Goal: Information Seeking & Learning: Find specific fact

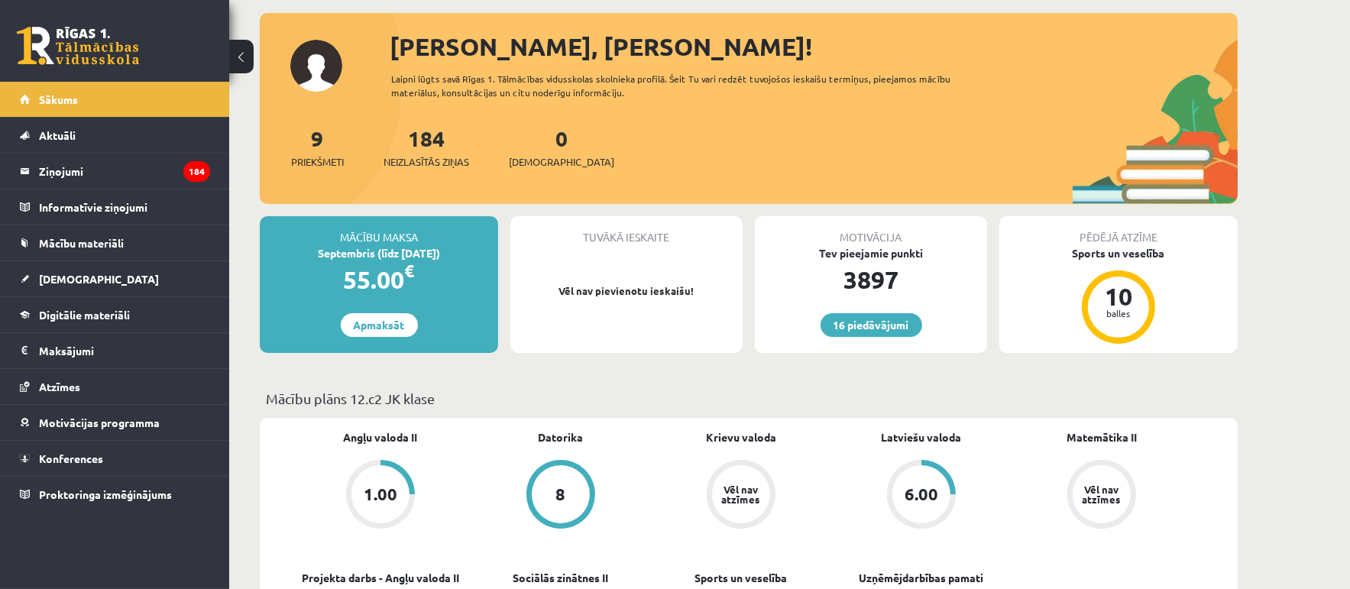
scroll to position [306, 0]
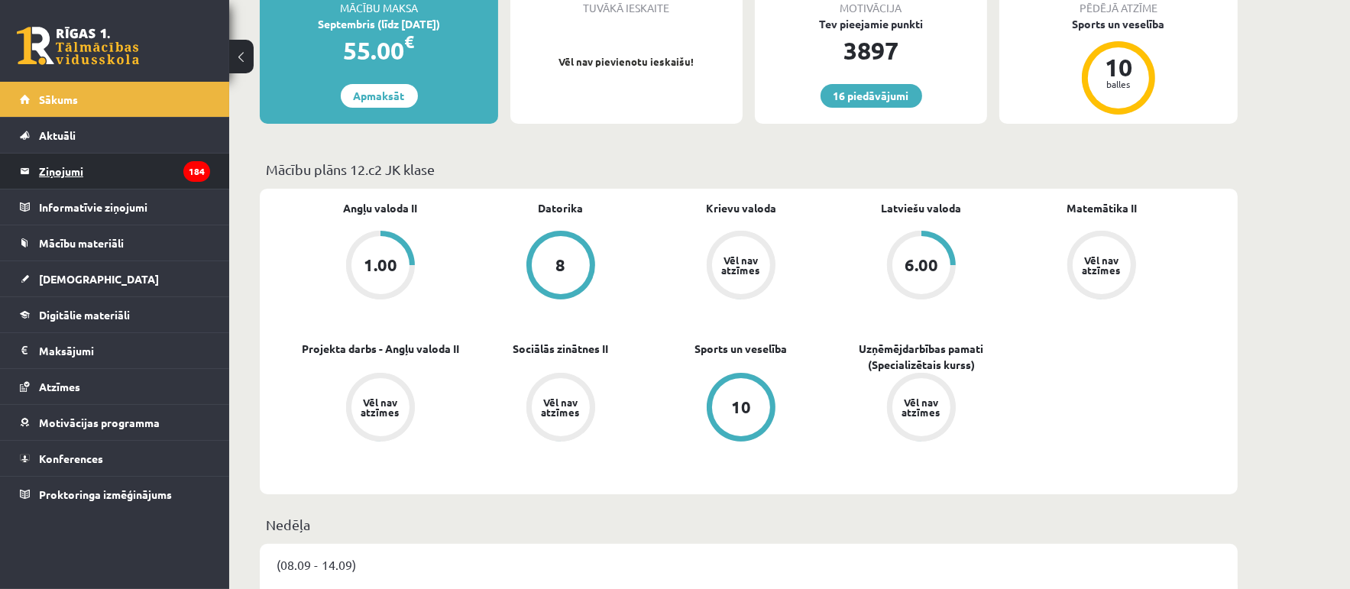
click at [69, 163] on legend "Ziņojumi 184" at bounding box center [124, 171] width 171 height 35
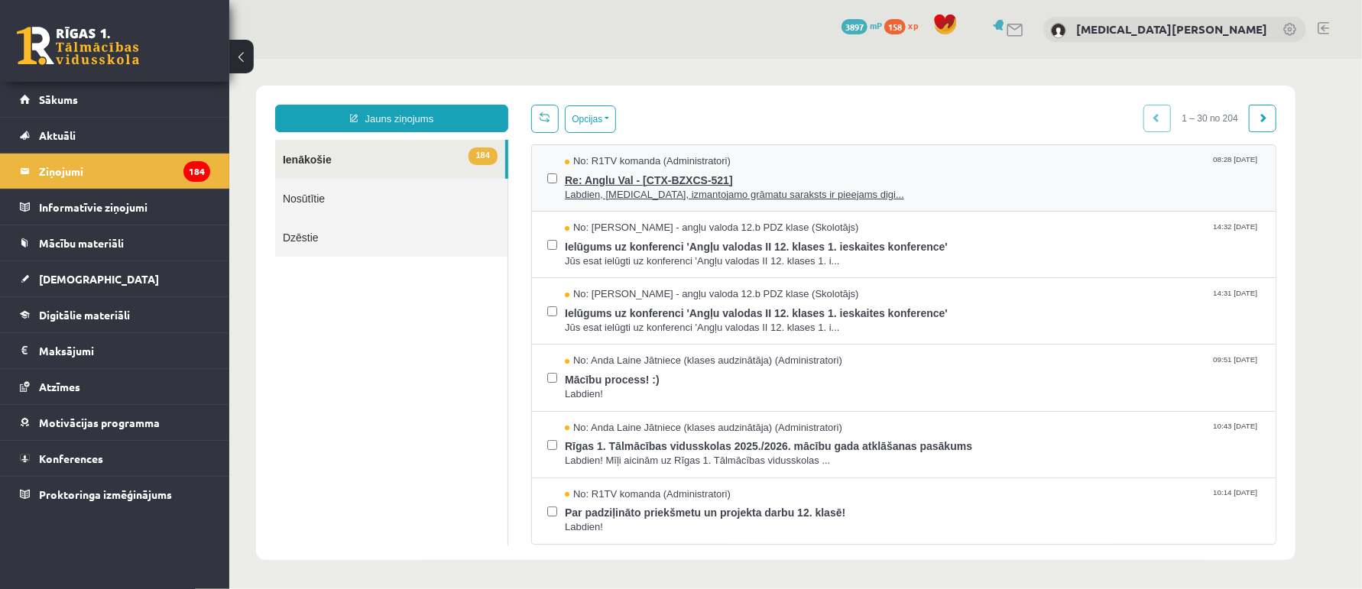
click at [860, 179] on span "Re: Anglu Val - [CTX-BZXCS-521]" at bounding box center [911, 177] width 695 height 19
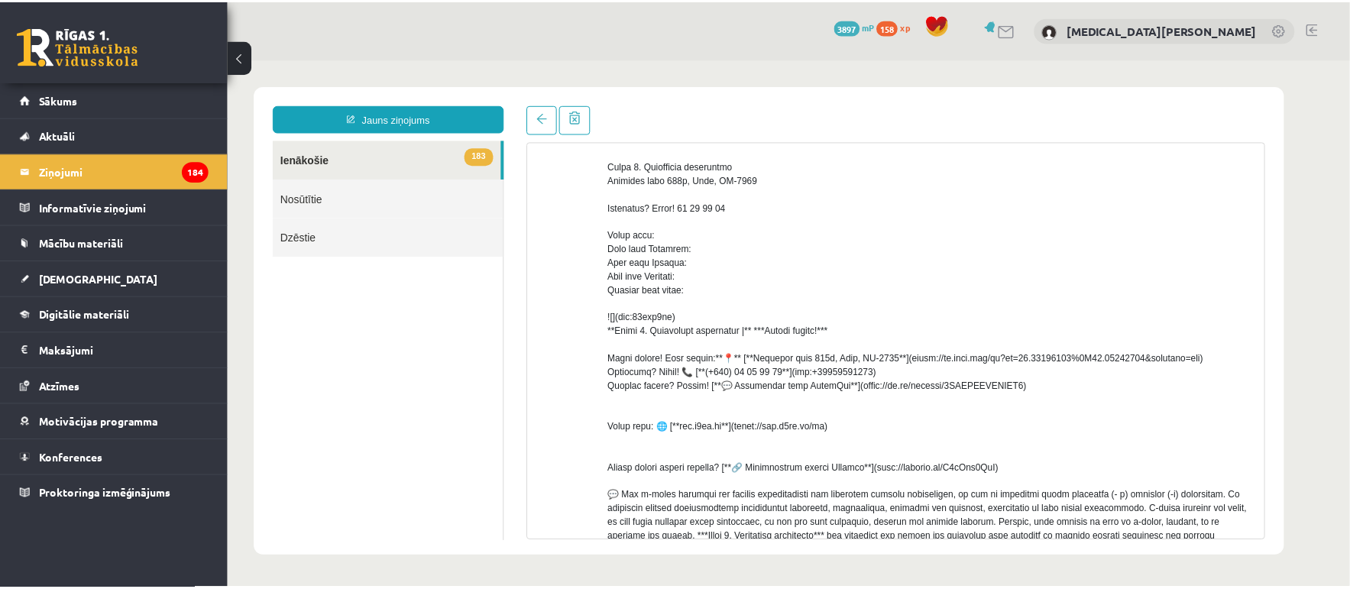
scroll to position [229, 0]
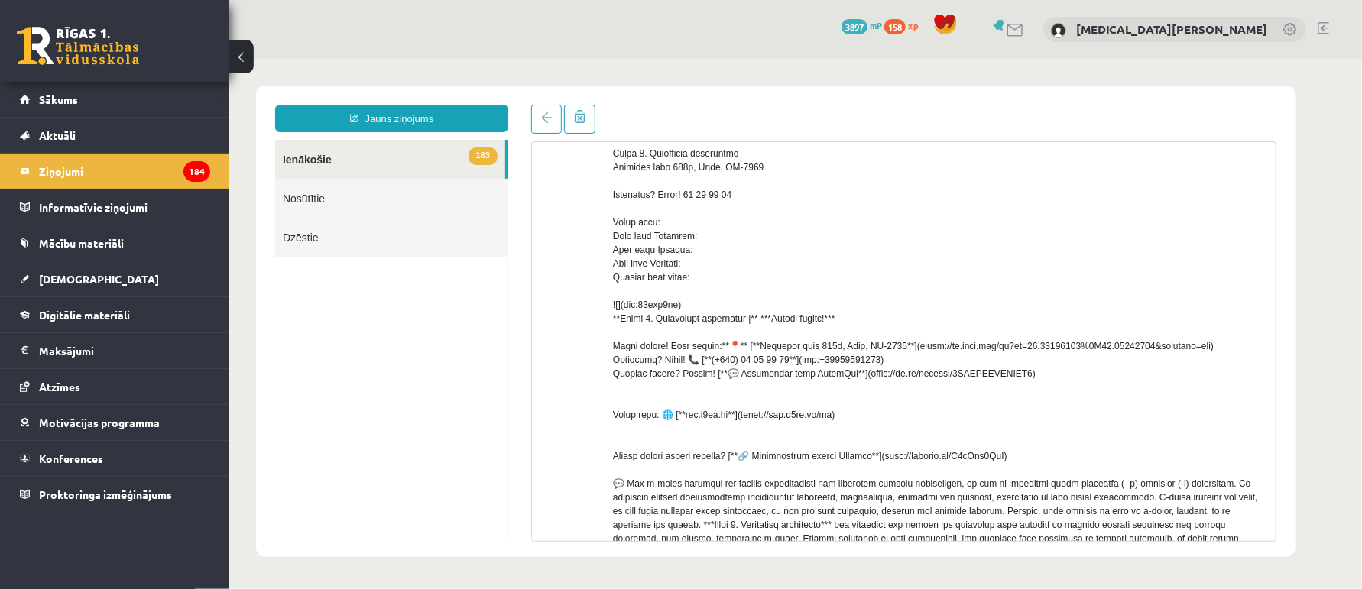
drag, startPoint x: 899, startPoint y: 468, endPoint x: 860, endPoint y: 466, distance: 39.8
click at [895, 468] on div at bounding box center [937, 317] width 651 height 619
click at [91, 272] on link "[DEMOGRAPHIC_DATA]" at bounding box center [115, 278] width 190 height 35
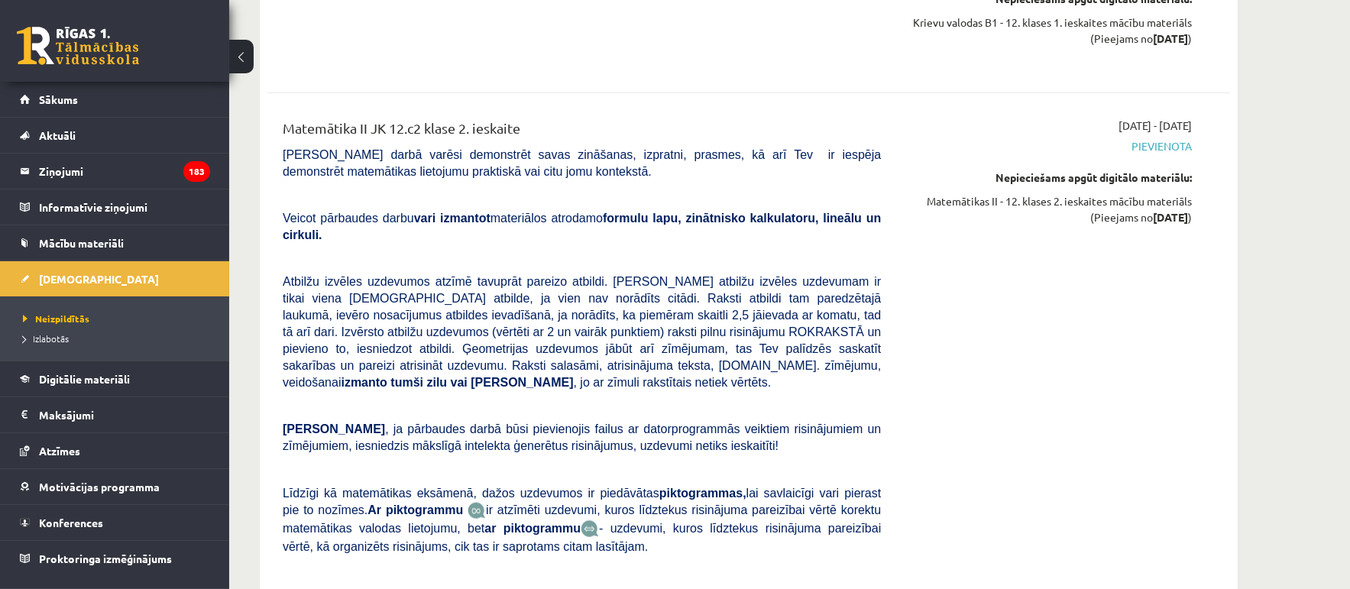
scroll to position [1758, 0]
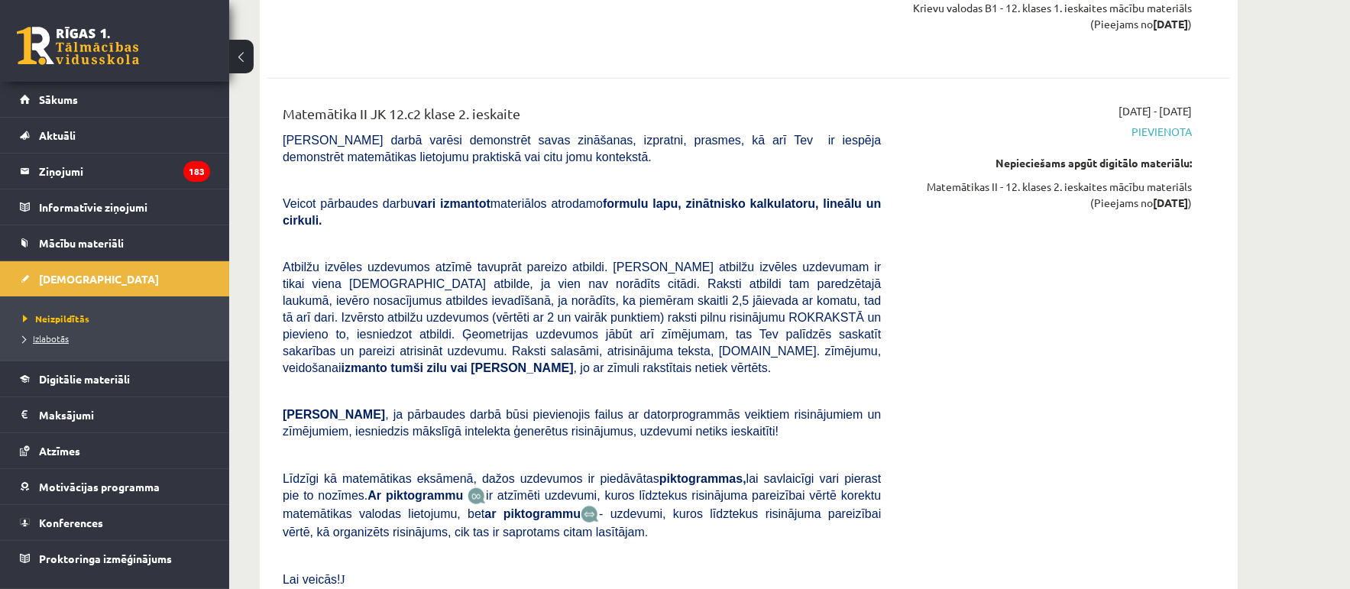
click at [56, 332] on link "Izlabotās" at bounding box center [118, 339] width 191 height 14
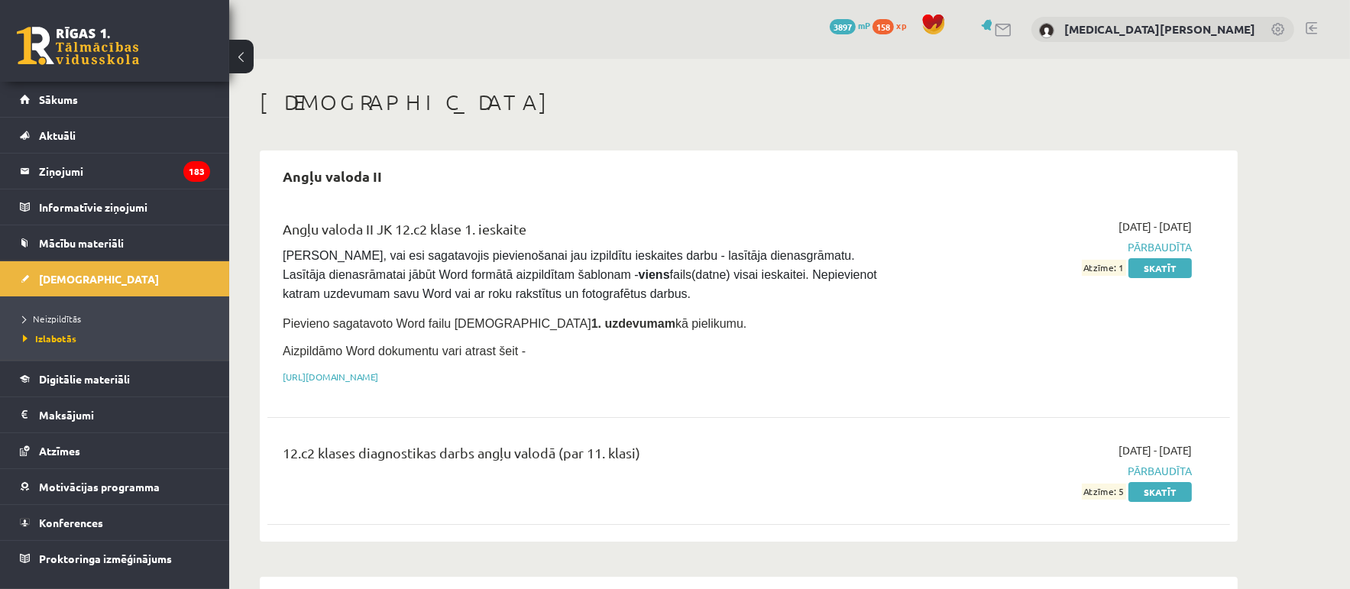
click at [1146, 246] on span "Pārbaudīta" at bounding box center [1048, 247] width 288 height 16
click at [53, 313] on span "Neizpildītās" at bounding box center [52, 319] width 58 height 12
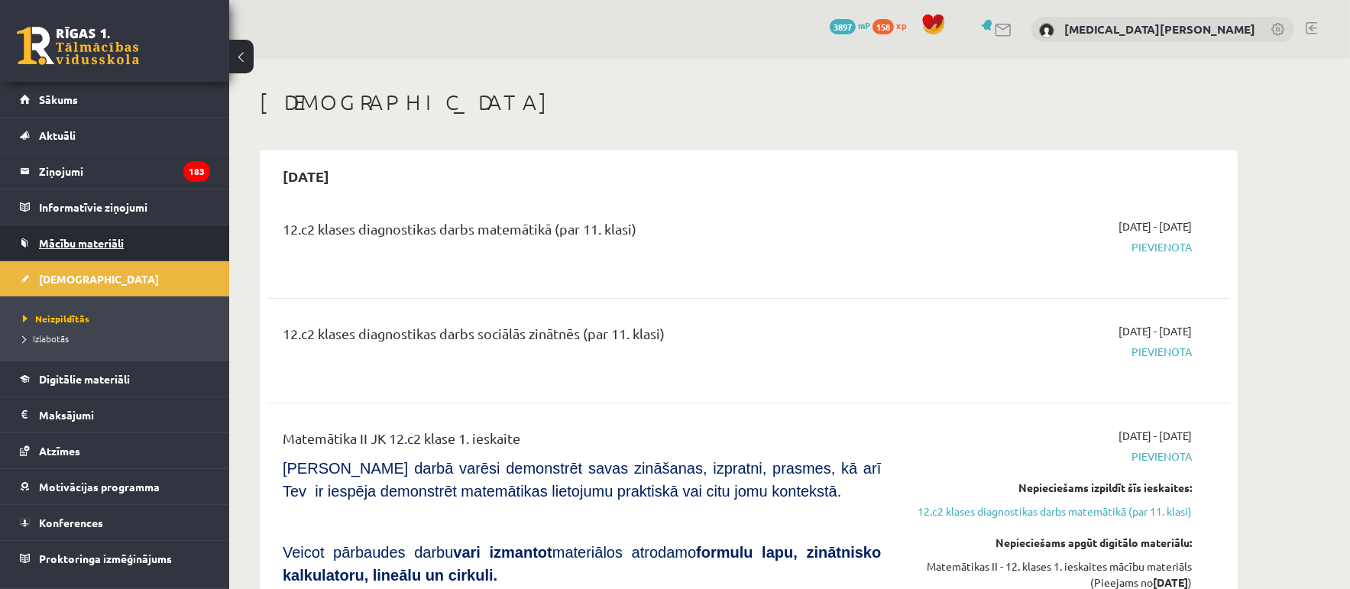
click at [89, 242] on span "Mācību materiāli" at bounding box center [81, 243] width 85 height 14
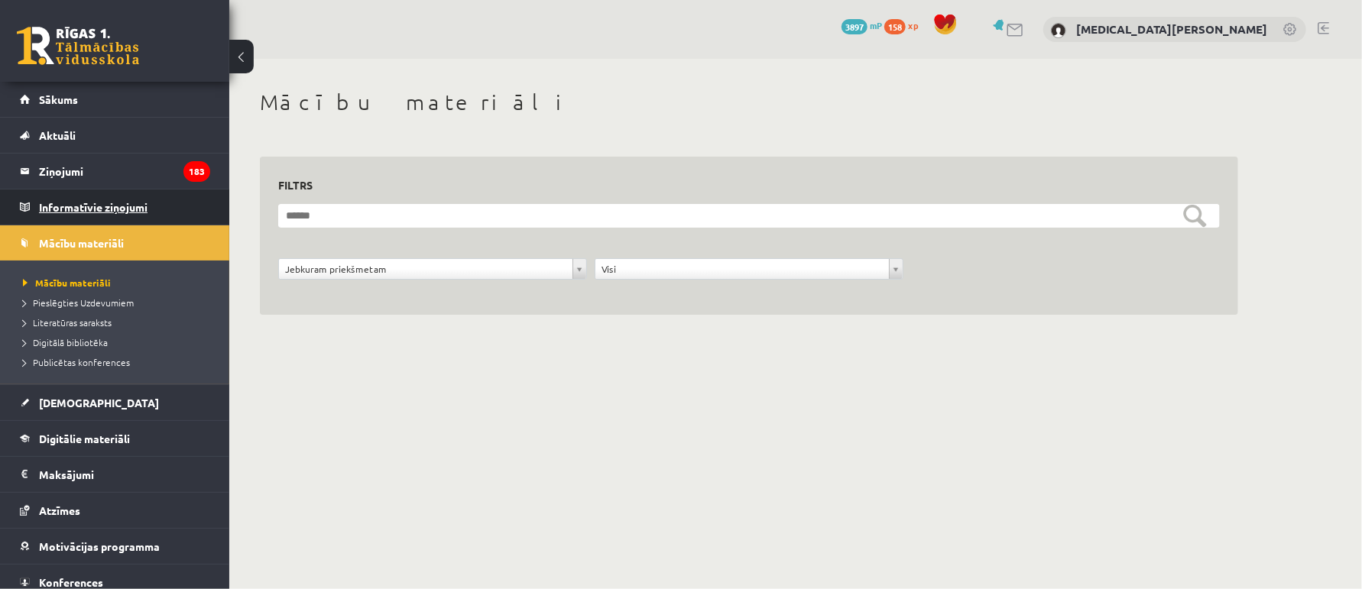
click at [132, 201] on legend "Informatīvie ziņojumi 0" at bounding box center [124, 207] width 171 height 35
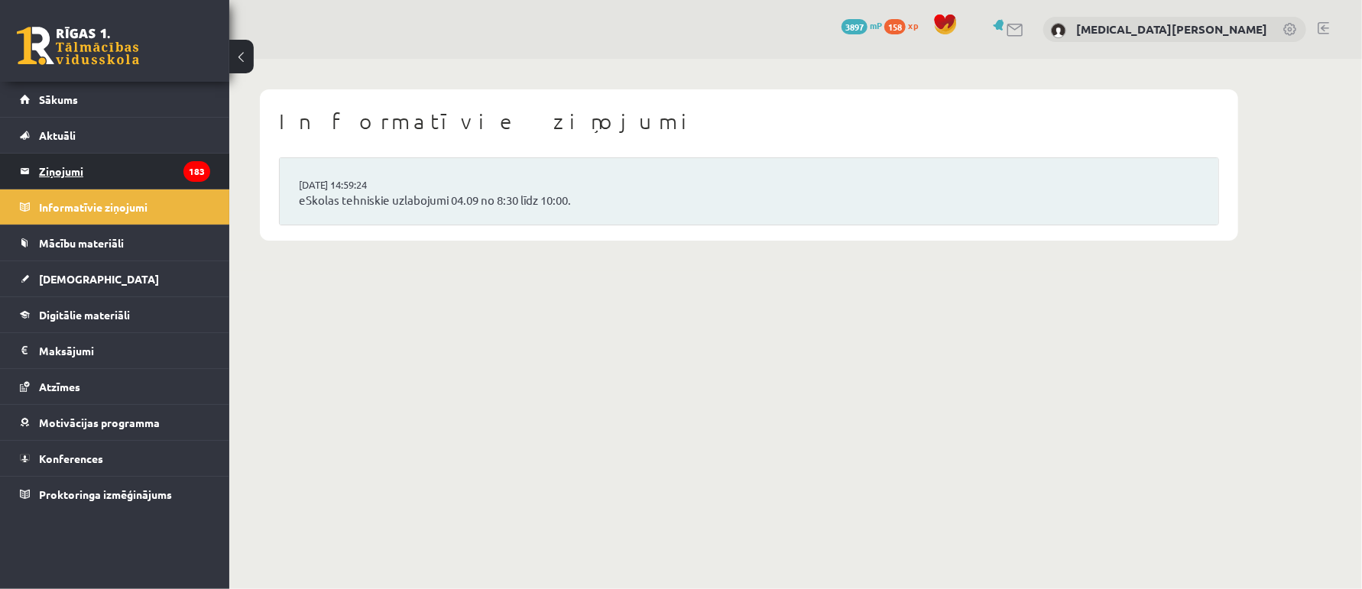
click at [137, 178] on legend "Ziņojumi 183" at bounding box center [124, 171] width 171 height 35
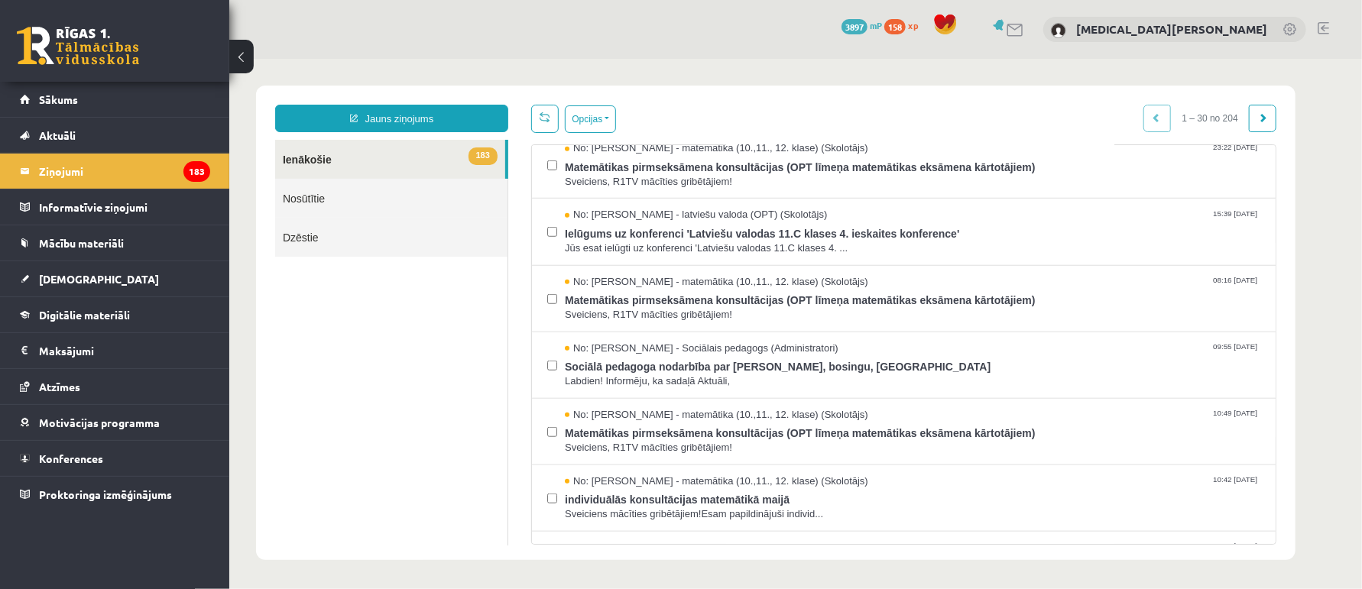
scroll to position [693, 0]
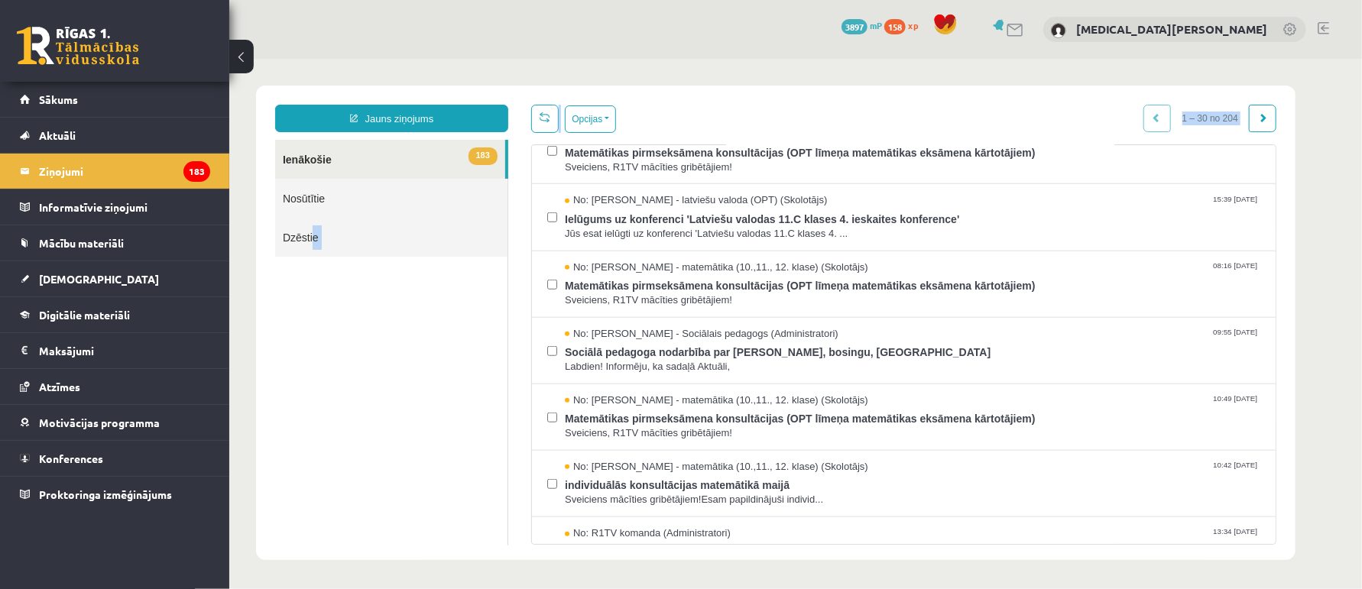
drag, startPoint x: 730, startPoint y: 537, endPoint x: 316, endPoint y: 438, distance: 425.9
click at [305, 488] on div "Jauns ziņojums 183 Ienākošie Nosūtītie Dzēstie *** ********* ********* ******* …" at bounding box center [775, 324] width 1024 height 440
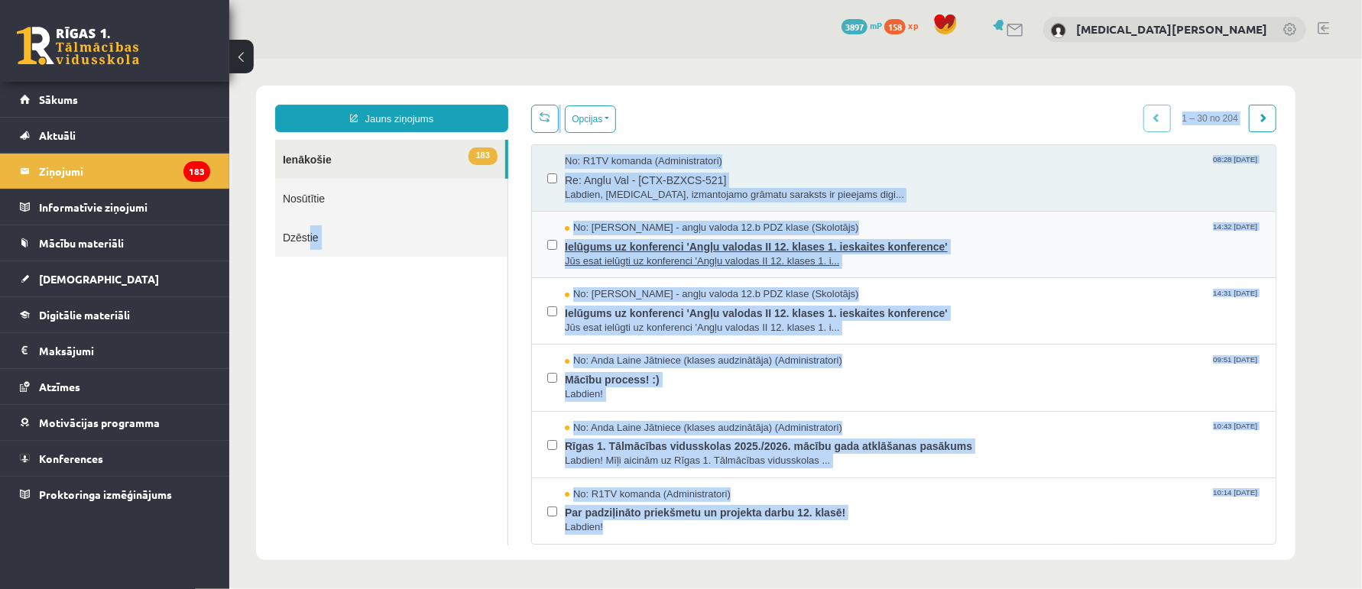
scroll to position [0, 0]
click at [470, 329] on ul "183 Ienākošie Nosūtītie Dzēstie" at bounding box center [390, 342] width 233 height 406
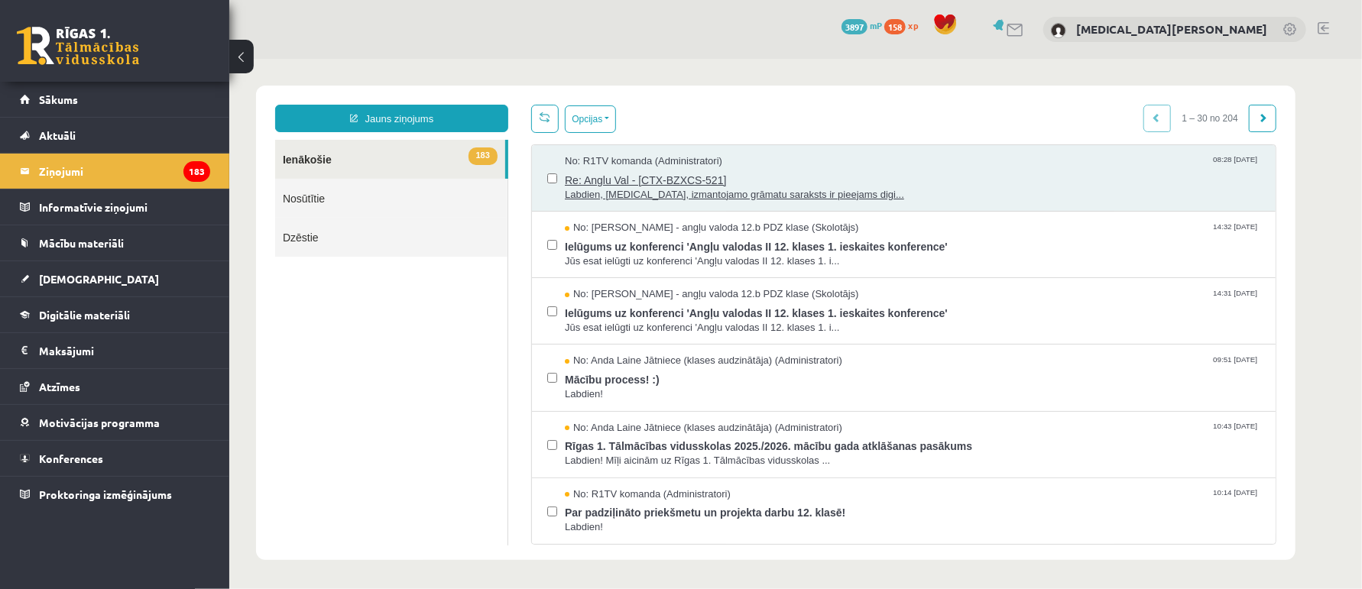
click at [974, 154] on div "No: R1TV komanda (Administratori) 08:28 [DATE]" at bounding box center [911, 161] width 695 height 15
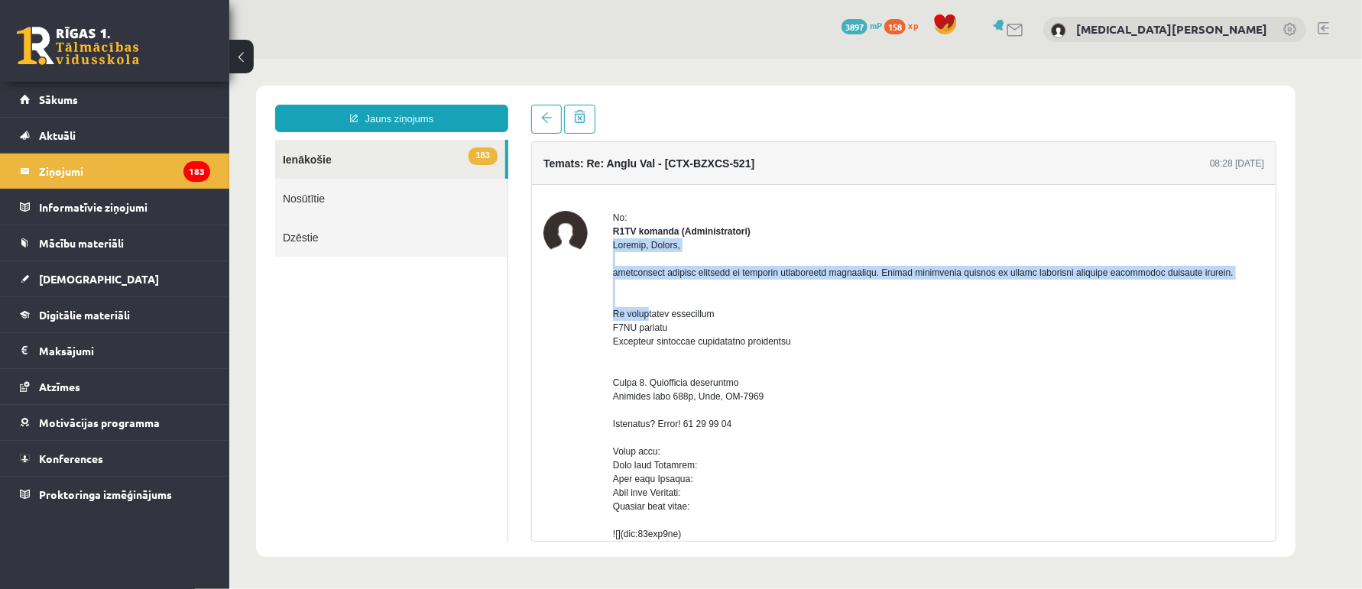
drag, startPoint x: 611, startPoint y: 248, endPoint x: 1243, endPoint y: 289, distance: 633.2
click at [1243, 289] on div at bounding box center [937, 547] width 651 height 619
click at [1233, 292] on div at bounding box center [1233, 292] width 0 height 0
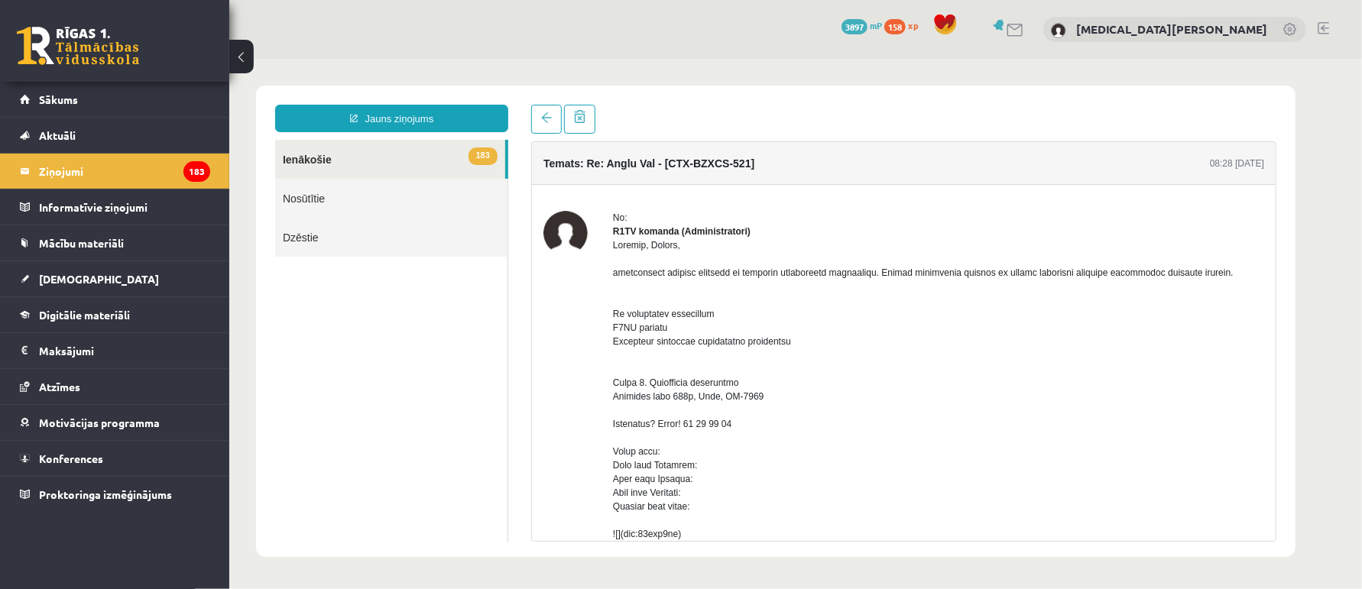
click at [940, 232] on div "R1TV komanda (Administratori)" at bounding box center [937, 231] width 651 height 14
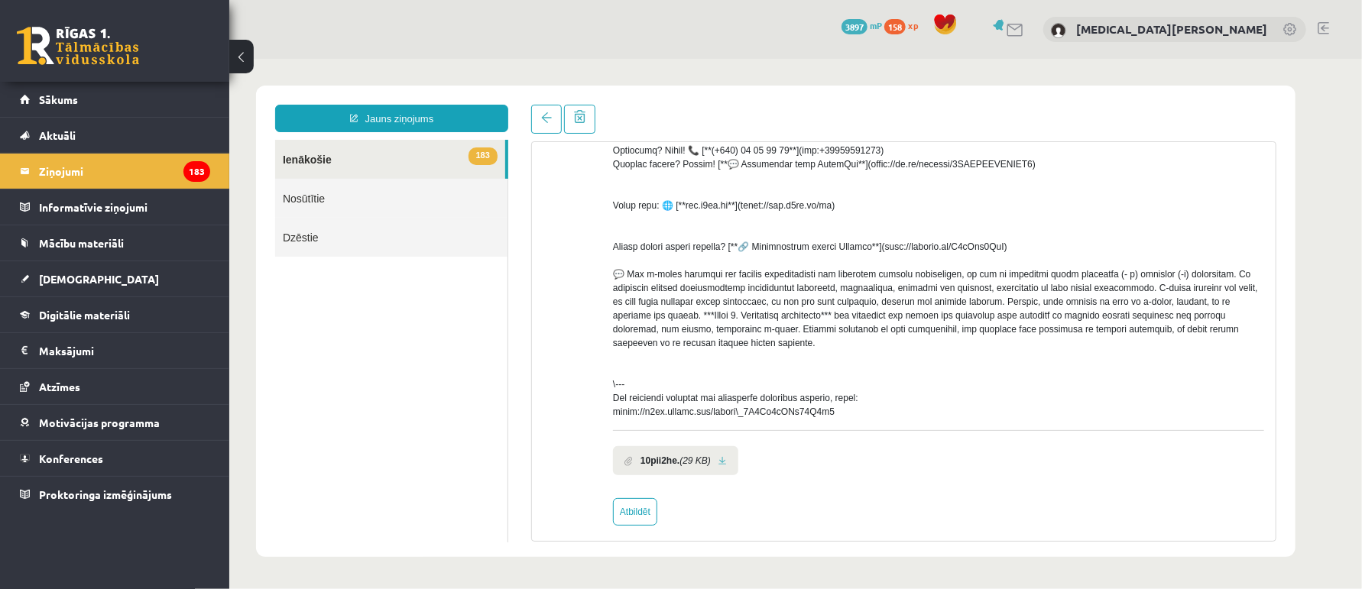
scroll to position [458, 0]
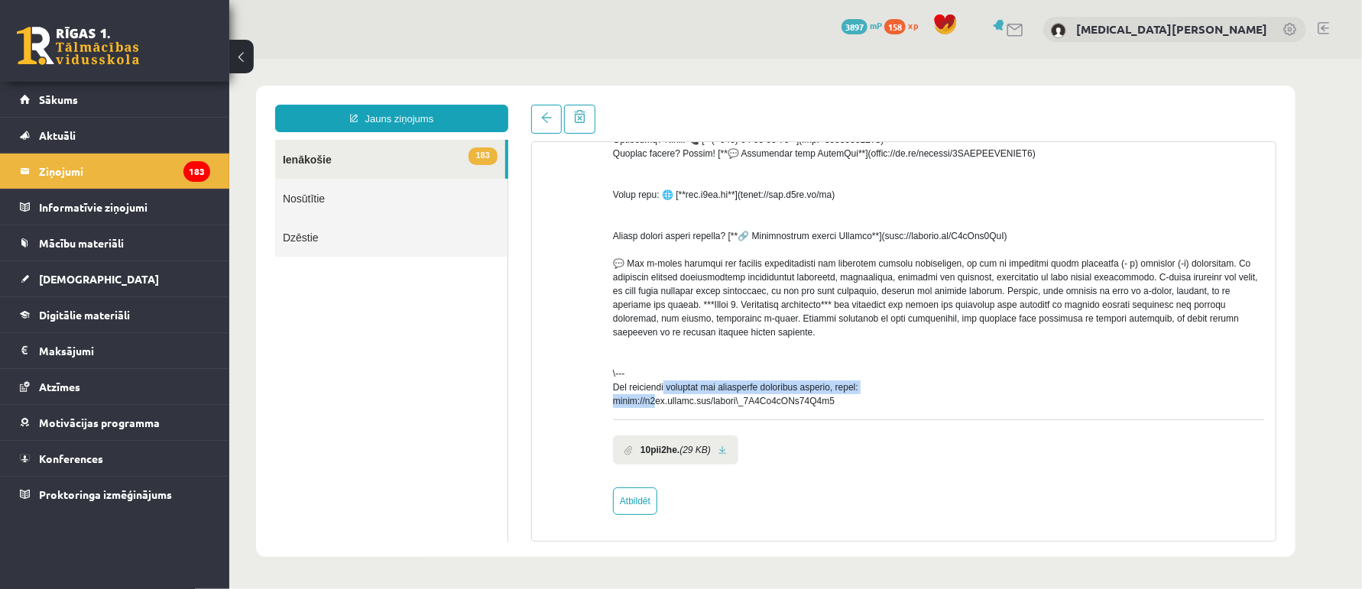
drag, startPoint x: 610, startPoint y: 387, endPoint x: 864, endPoint y: 391, distance: 254.5
click at [864, 391] on div "No: R1TV komanda (Administratori) 10pii2he. (29 KB) Atbildēt" at bounding box center [903, 137] width 721 height 753
click at [854, 397] on div at bounding box center [854, 397] width 0 height 0
click at [768, 405] on div at bounding box center [937, 97] width 651 height 619
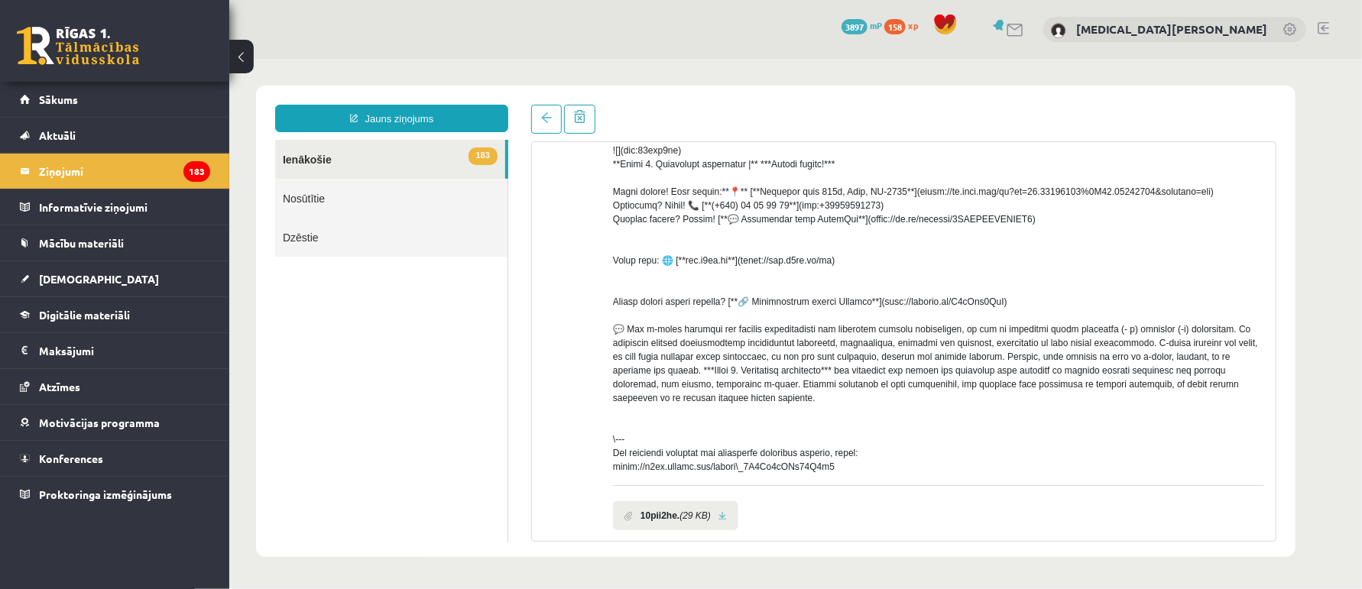
scroll to position [382, 0]
drag, startPoint x: 867, startPoint y: 315, endPoint x: 995, endPoint y: 315, distance: 127.6
click at [995, 315] on div at bounding box center [937, 165] width 651 height 619
copy div "://[DOMAIN_NAME][URL]) 💬"
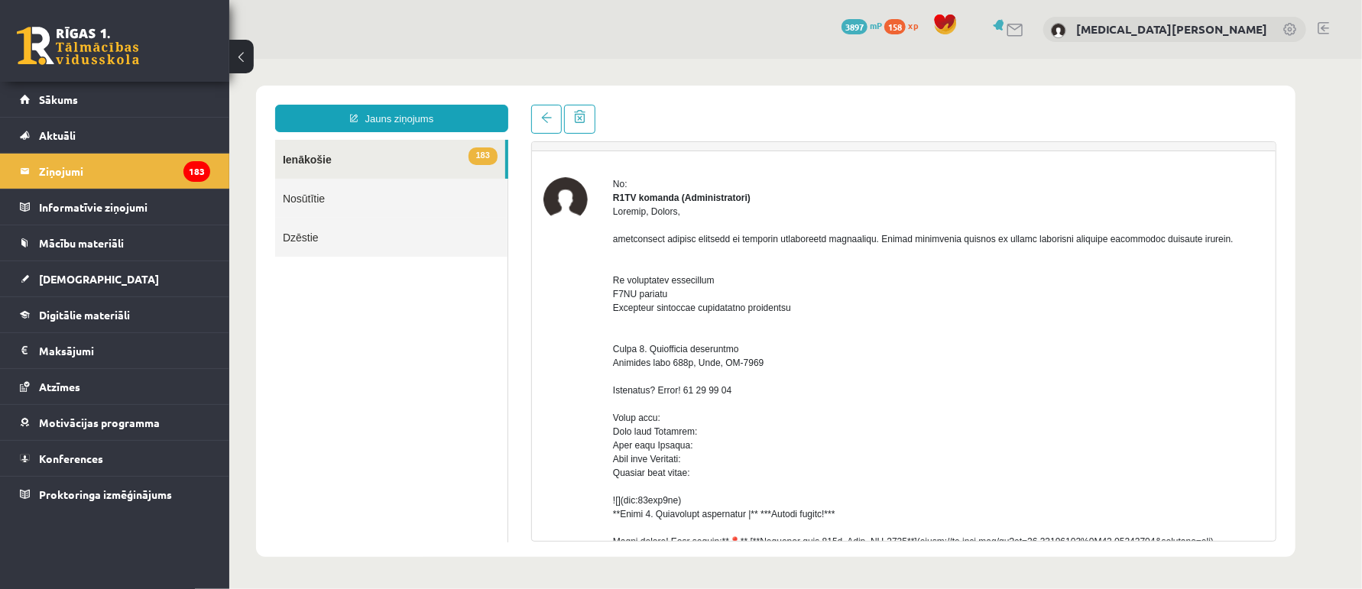
scroll to position [0, 0]
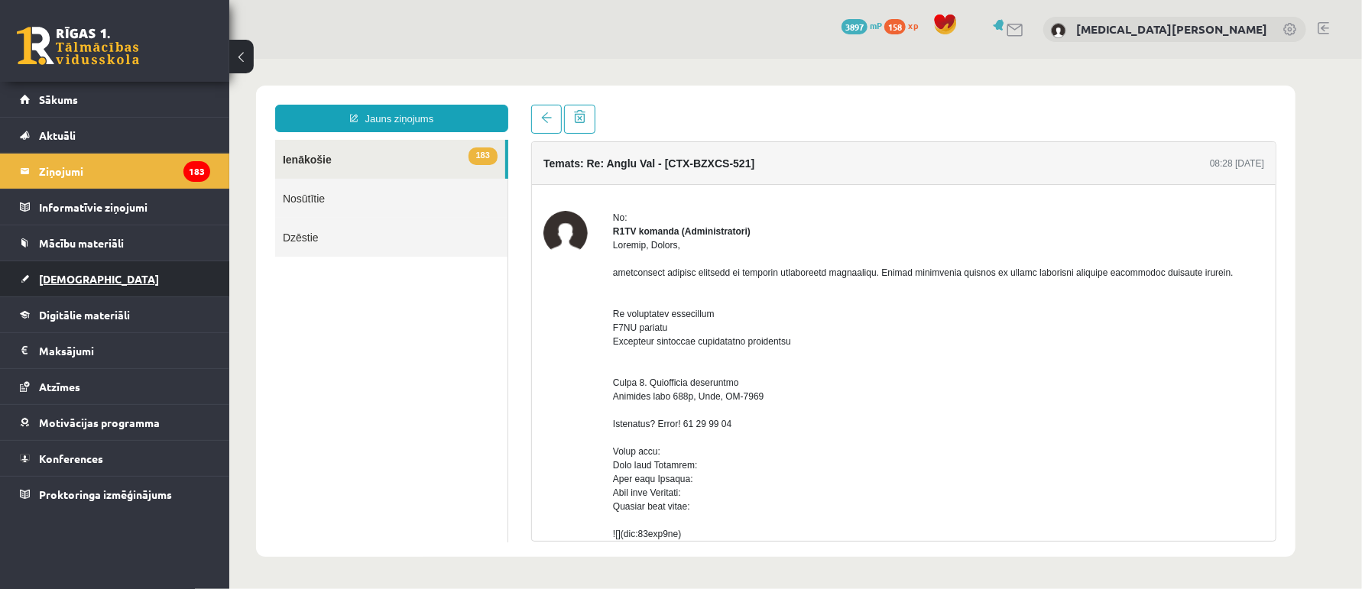
click at [102, 271] on link "[DEMOGRAPHIC_DATA]" at bounding box center [115, 278] width 190 height 35
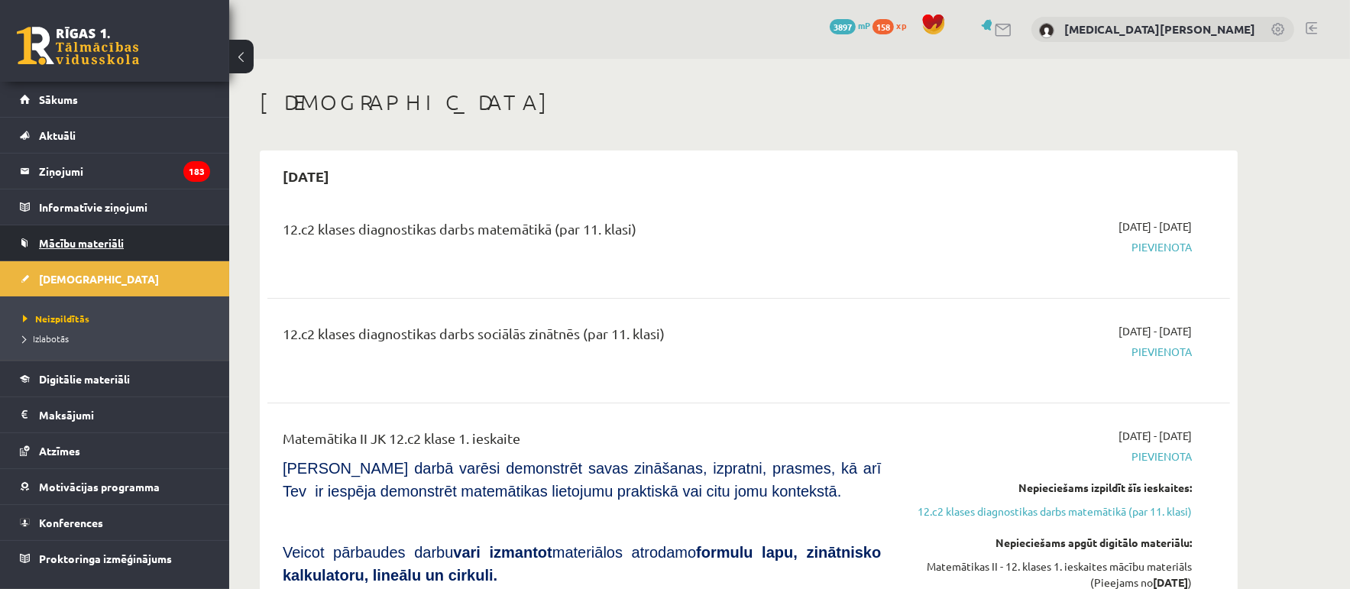
click at [96, 248] on span "Mācību materiāli" at bounding box center [81, 243] width 85 height 14
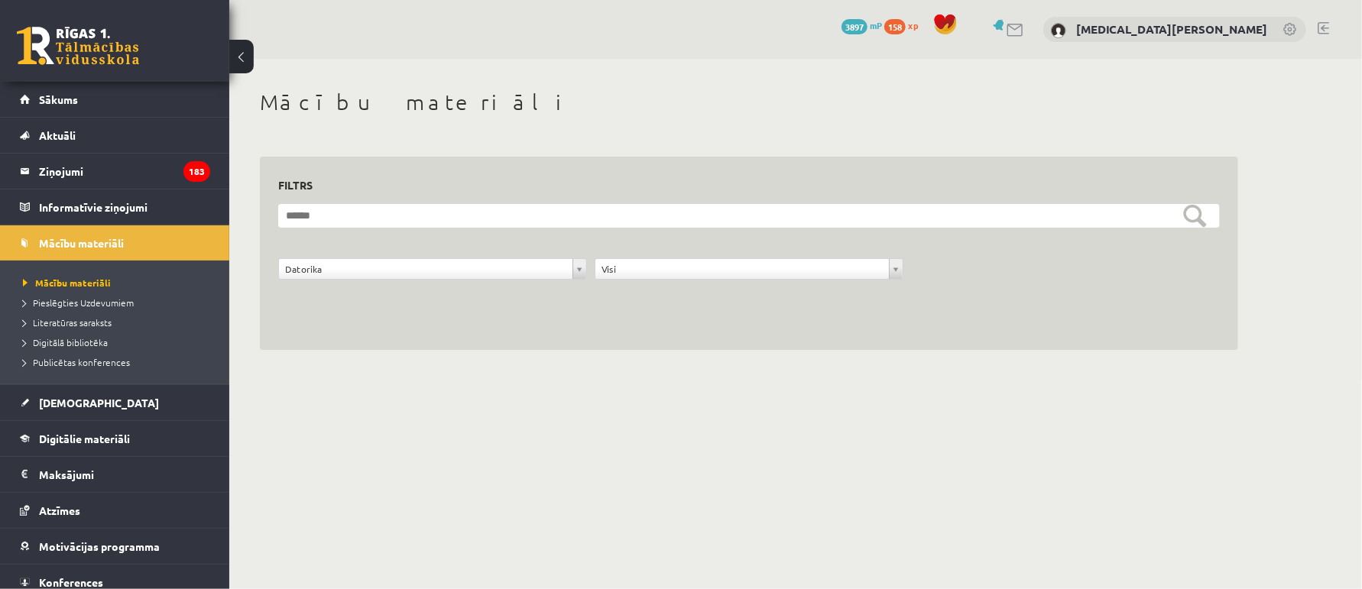
drag, startPoint x: 381, startPoint y: 287, endPoint x: 383, endPoint y: 271, distance: 16.1
click at [381, 287] on div "**********" at bounding box center [748, 277] width 949 height 38
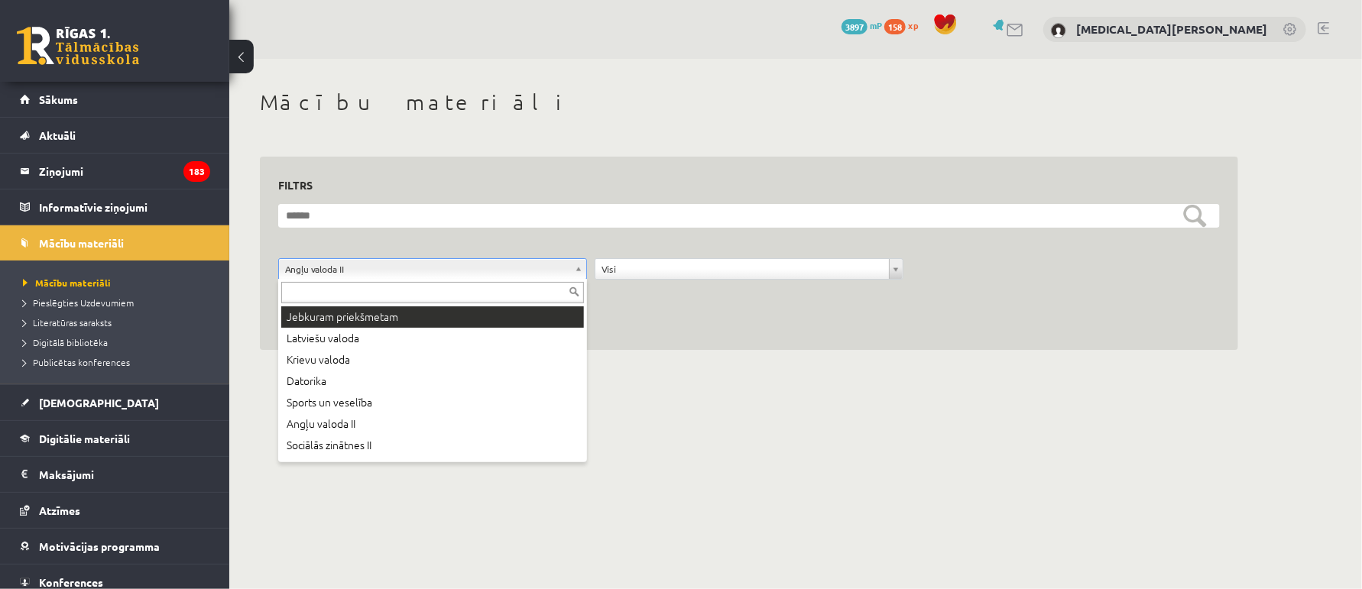
click at [445, 300] on input "text" at bounding box center [432, 292] width 303 height 21
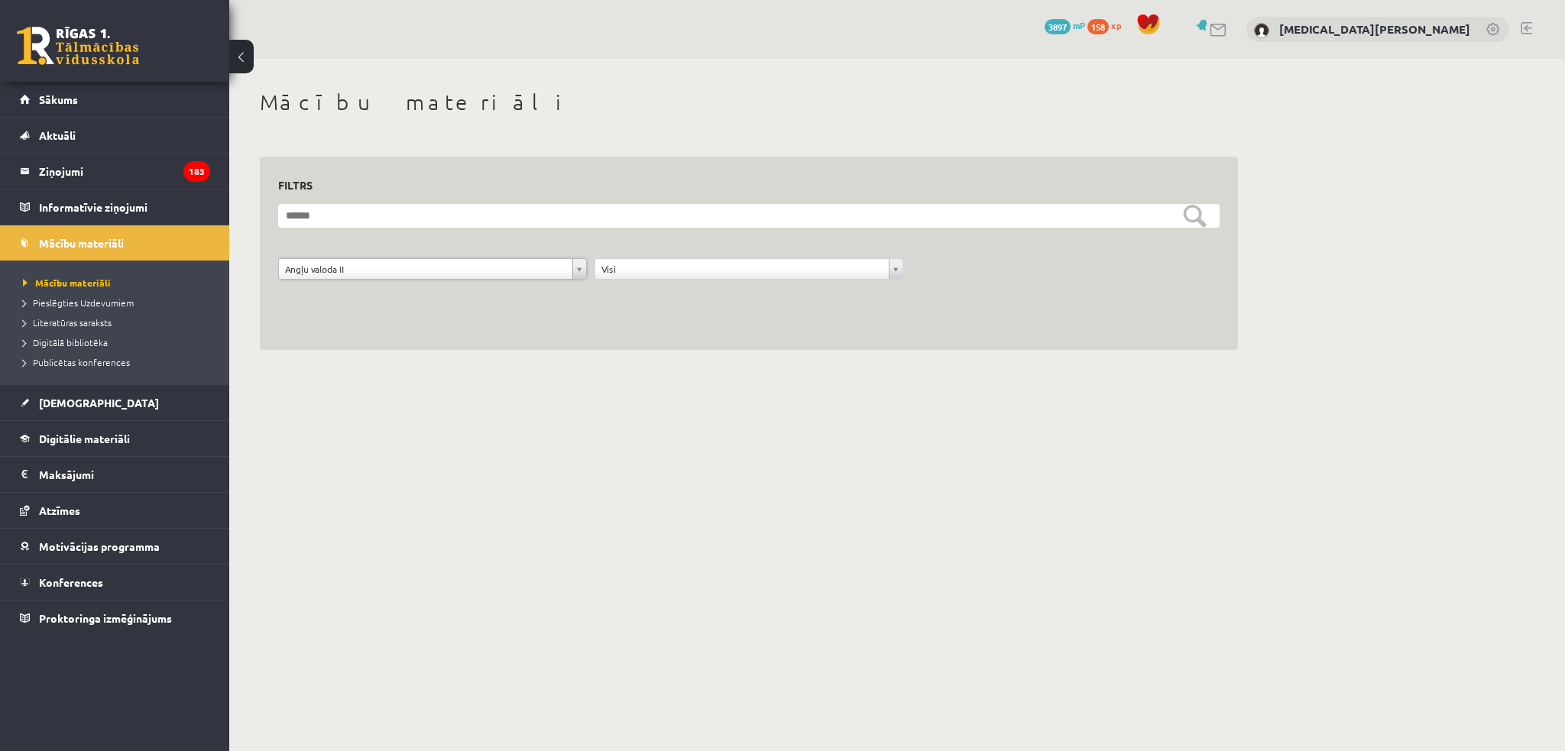
click at [497, 517] on body "16 Dāvanas 3897 mP 158 xp [MEDICAL_DATA][PERSON_NAME] Sākums Aktuāli Kā mācītie…" at bounding box center [782, 375] width 1565 height 751
click at [99, 303] on span "Pieslēgties Uzdevumiem" at bounding box center [78, 302] width 111 height 12
click at [83, 342] on span "Digitālā bibliotēka" at bounding box center [65, 342] width 85 height 12
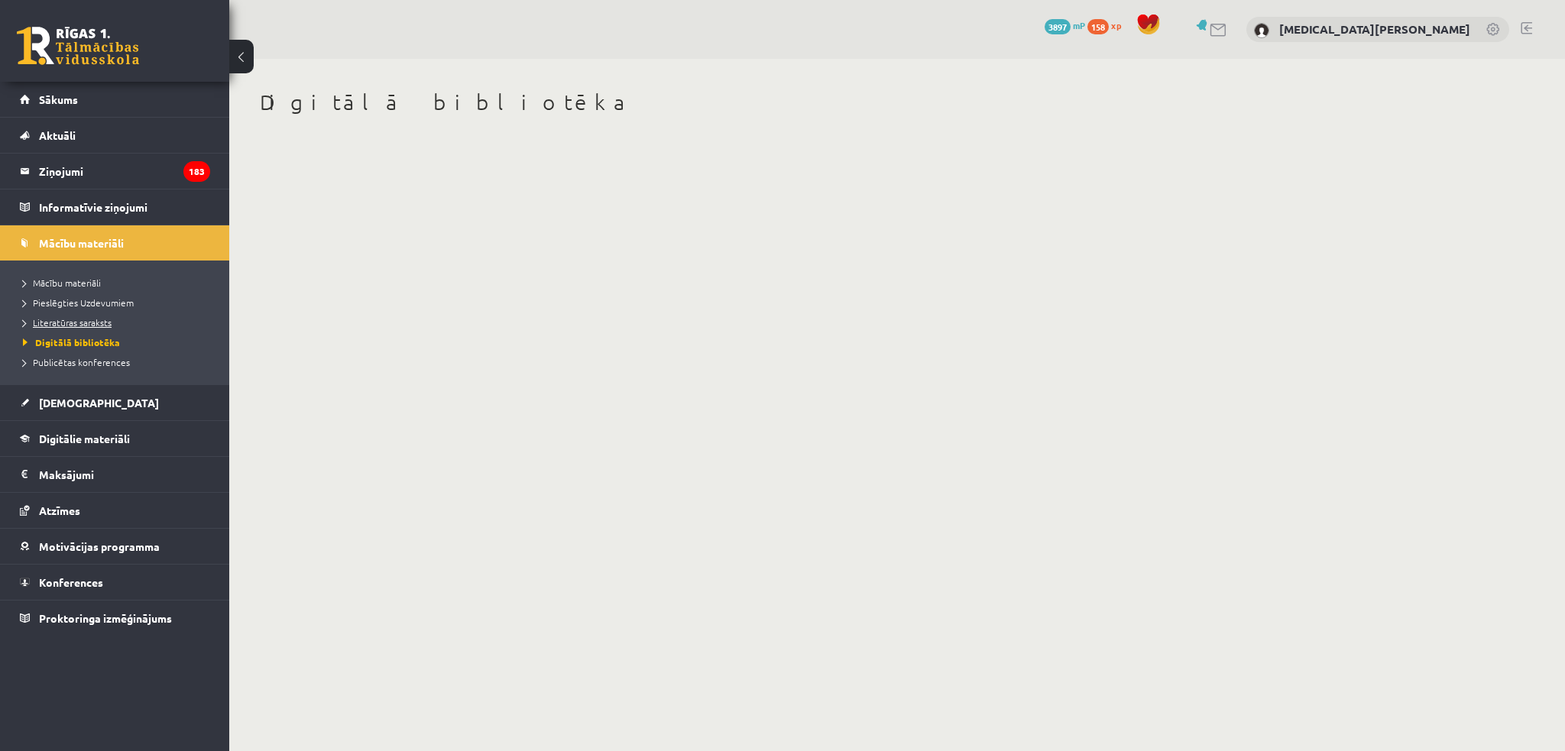
click at [76, 326] on span "Literatūras saraksts" at bounding box center [67, 322] width 89 height 12
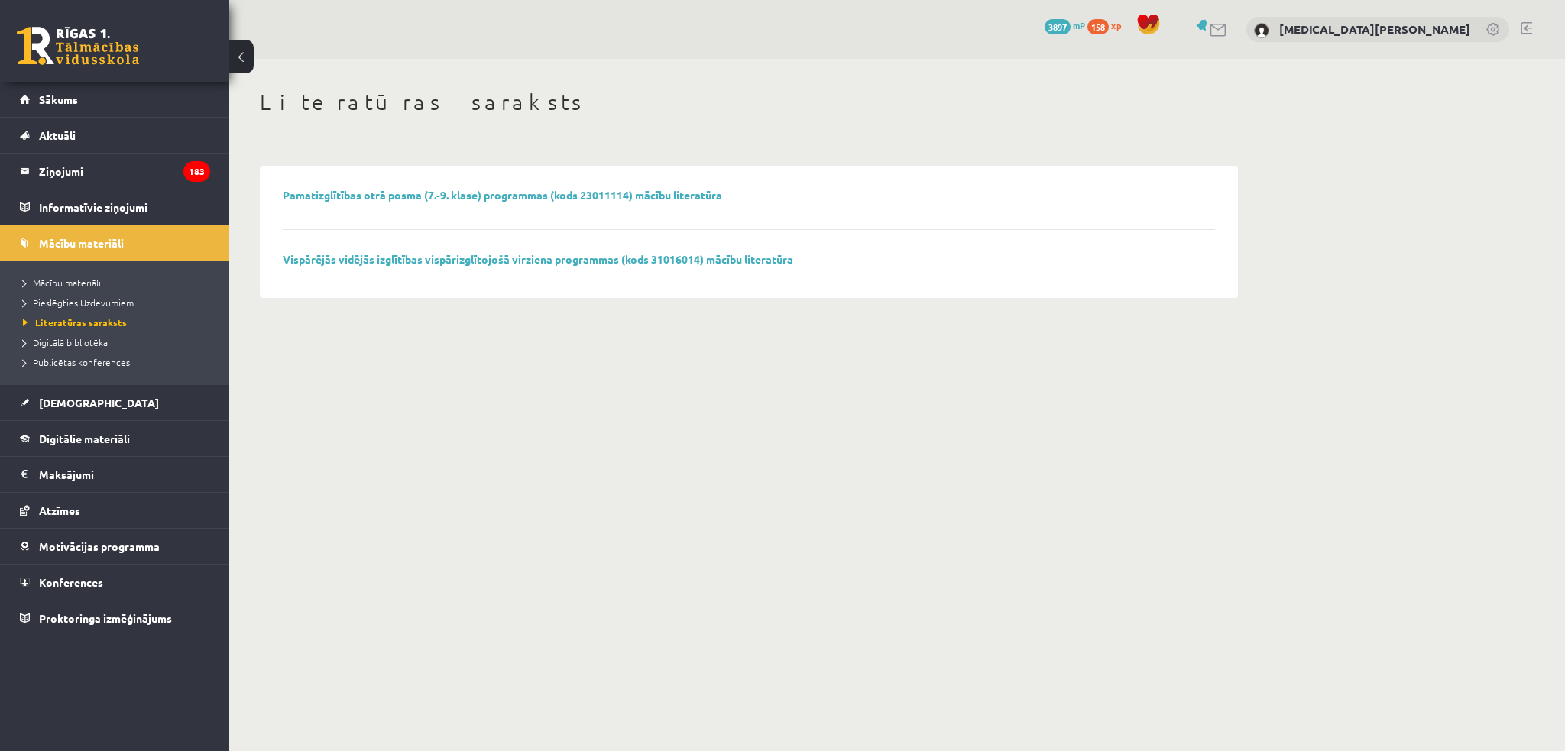
click at [68, 358] on span "Publicētas konferences" at bounding box center [76, 362] width 107 height 12
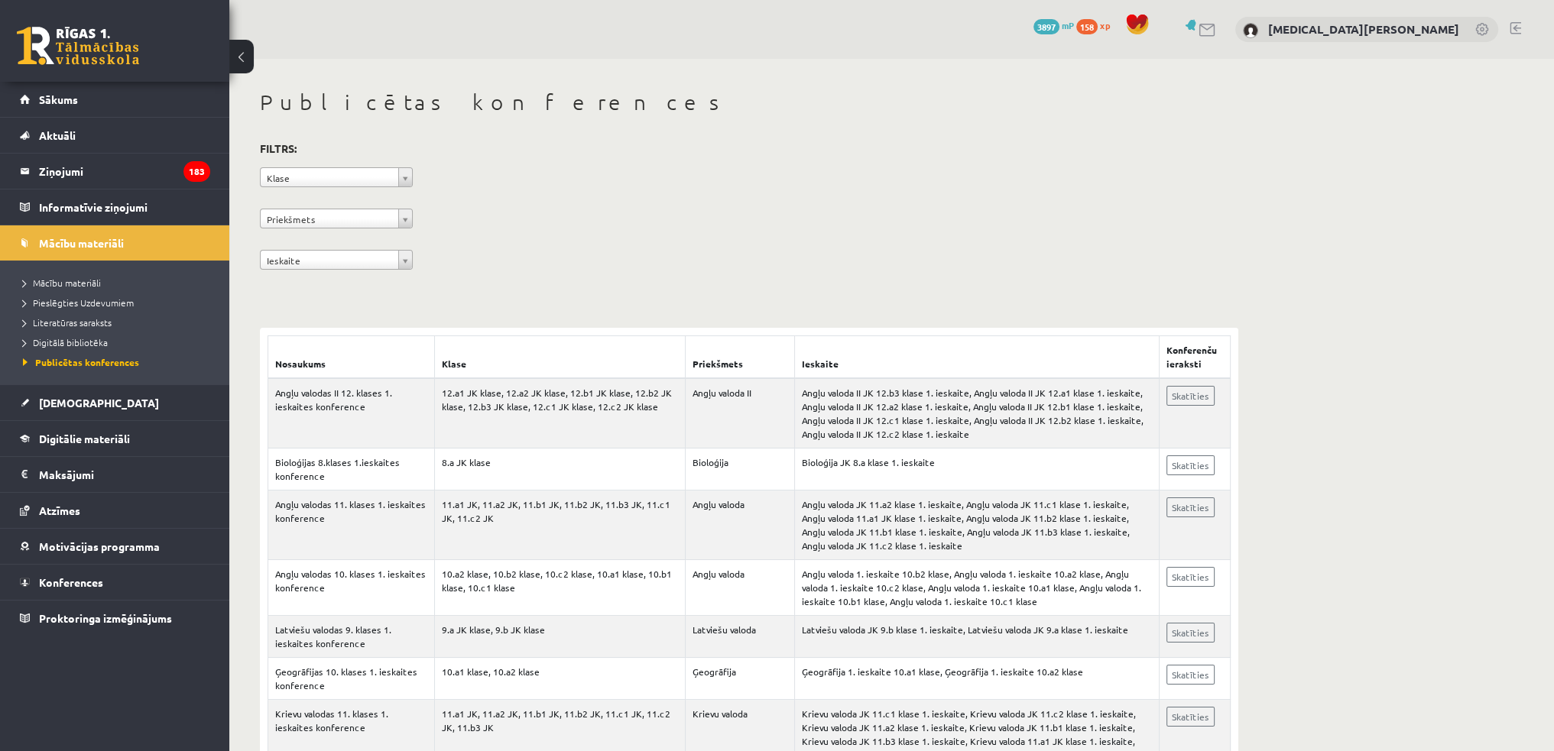
click at [65, 338] on span "Digitālā bibliotēka" at bounding box center [65, 342] width 85 height 12
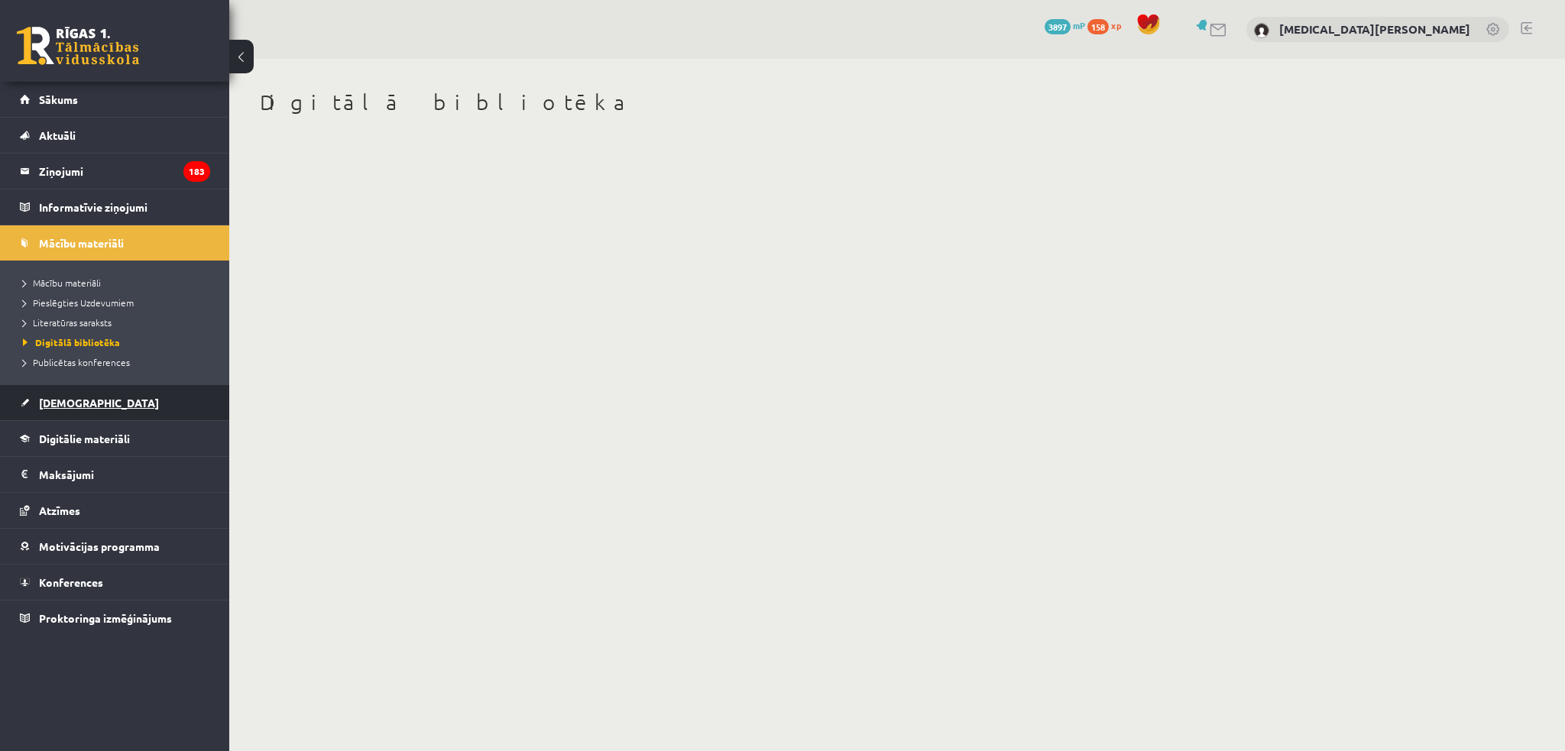
click at [64, 390] on link "[DEMOGRAPHIC_DATA]" at bounding box center [115, 402] width 190 height 35
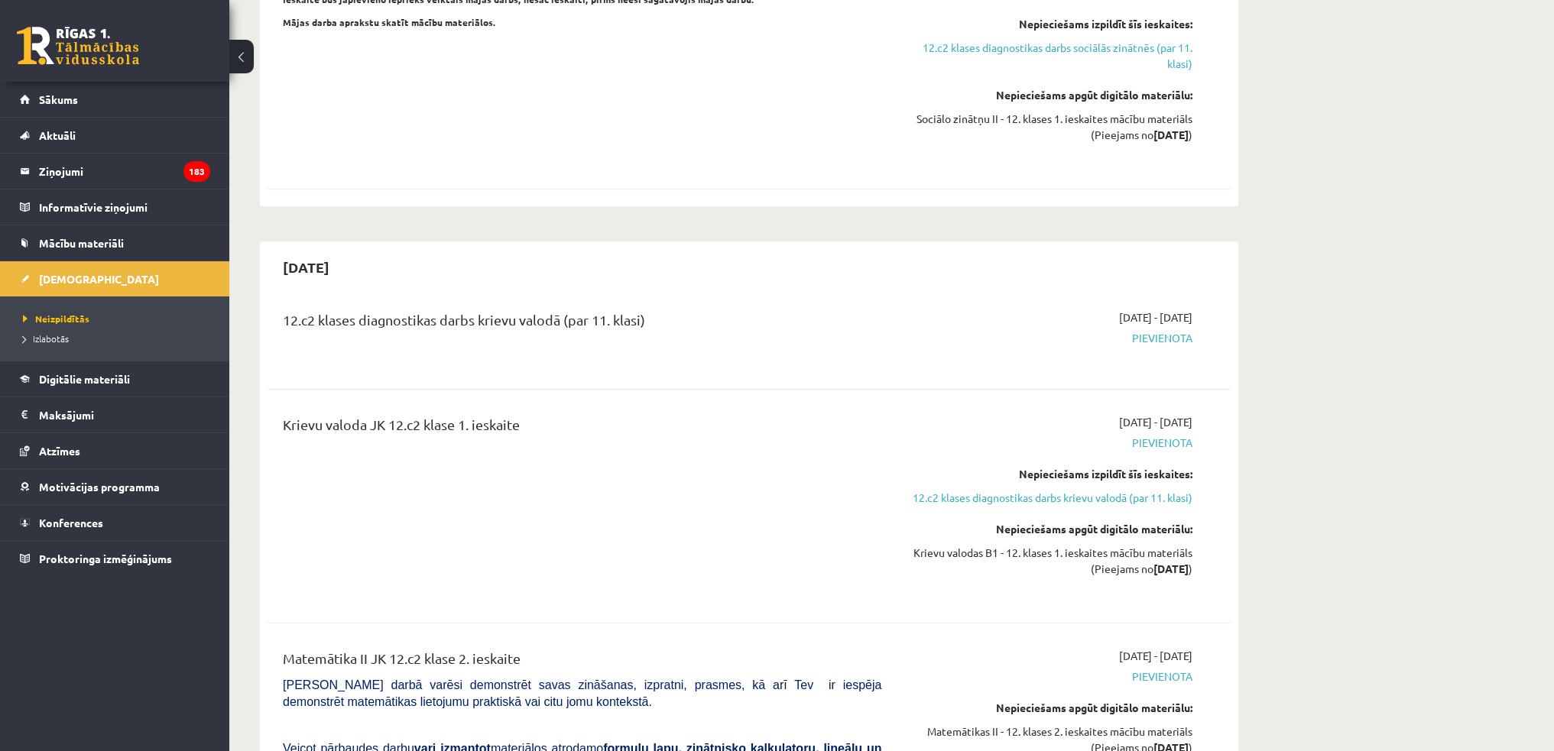
scroll to position [1223, 0]
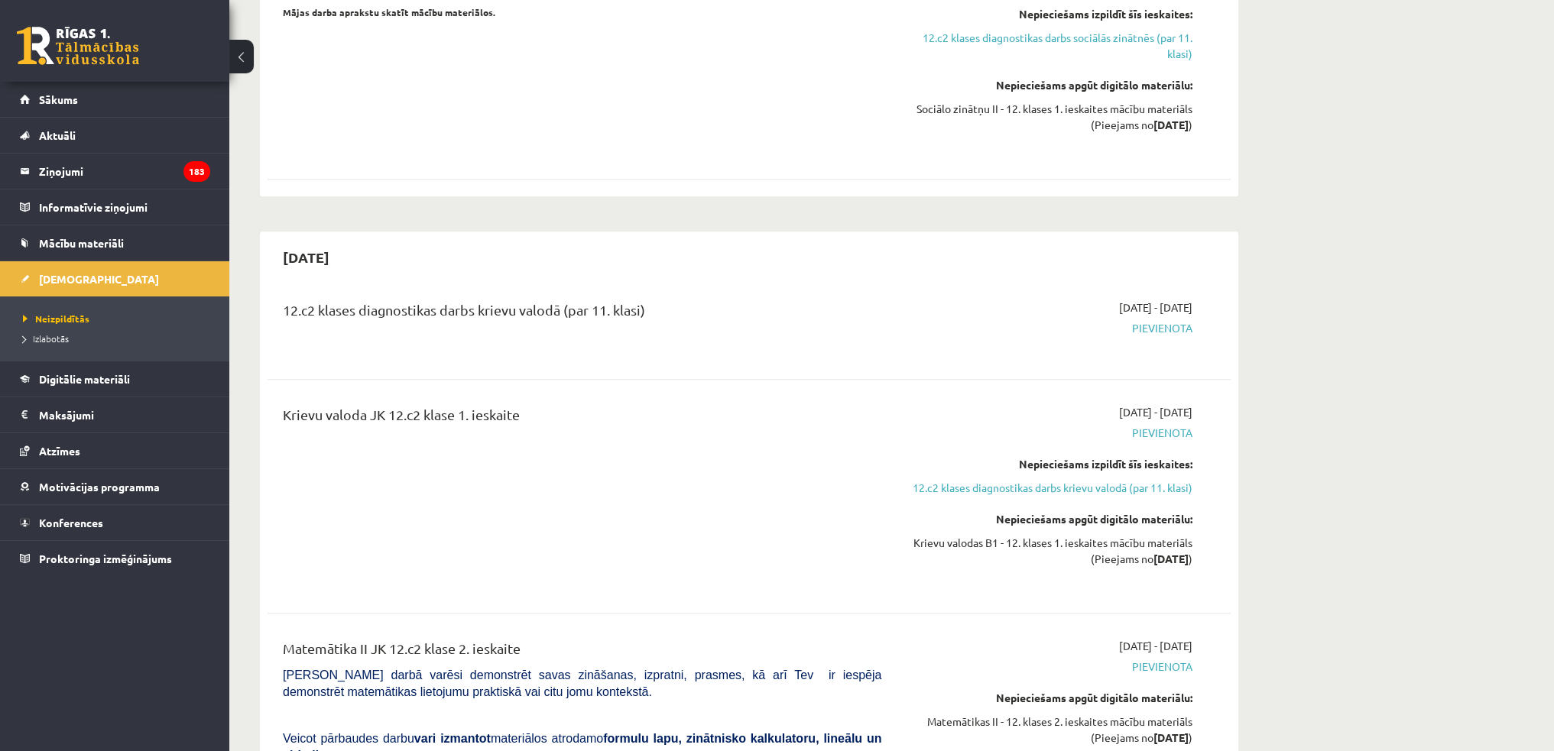
click at [47, 329] on li "Izlabotās" at bounding box center [118, 339] width 191 height 20
click at [50, 335] on span "Izlabotās" at bounding box center [49, 338] width 53 height 12
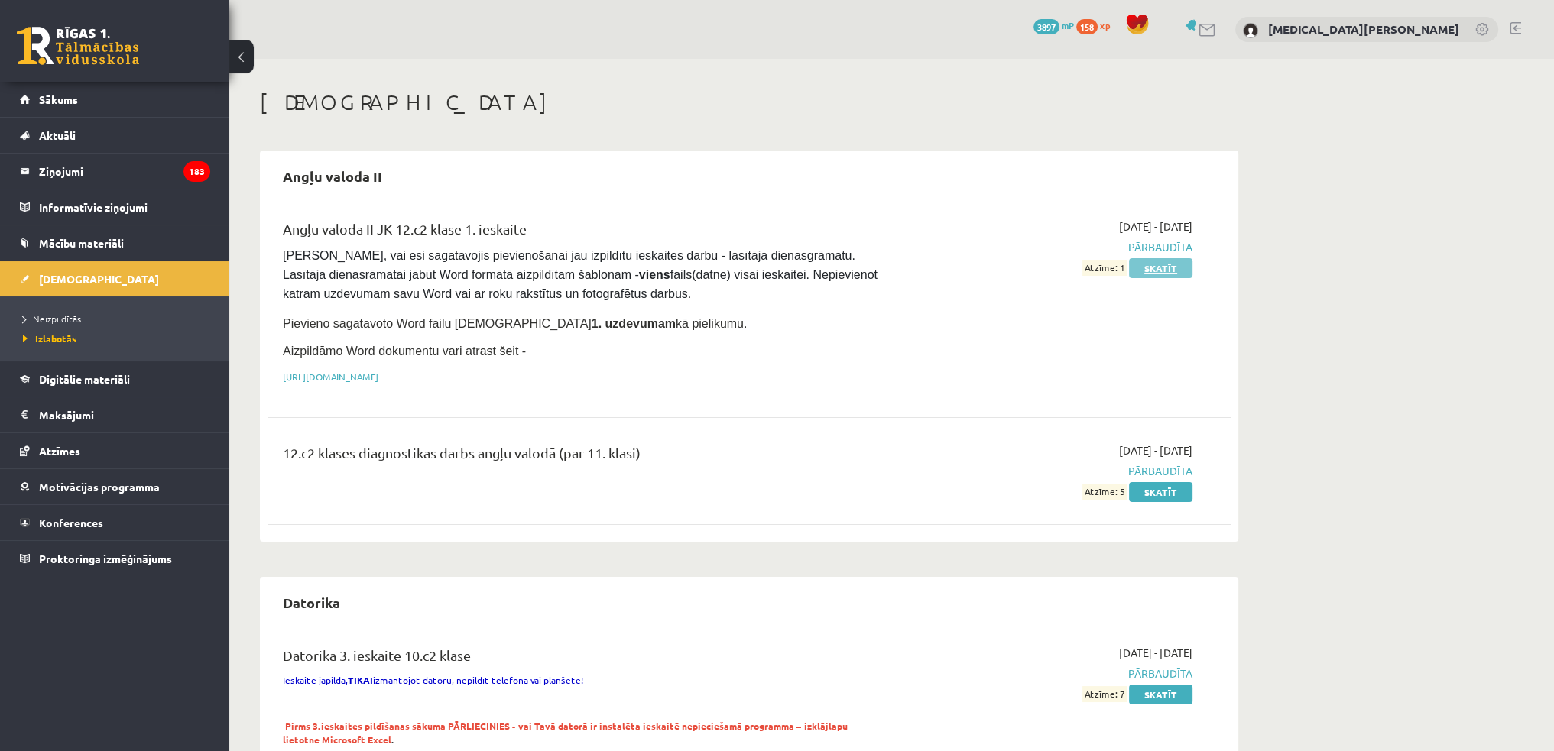
click at [1167, 261] on link "Skatīt" at bounding box center [1160, 268] width 63 height 20
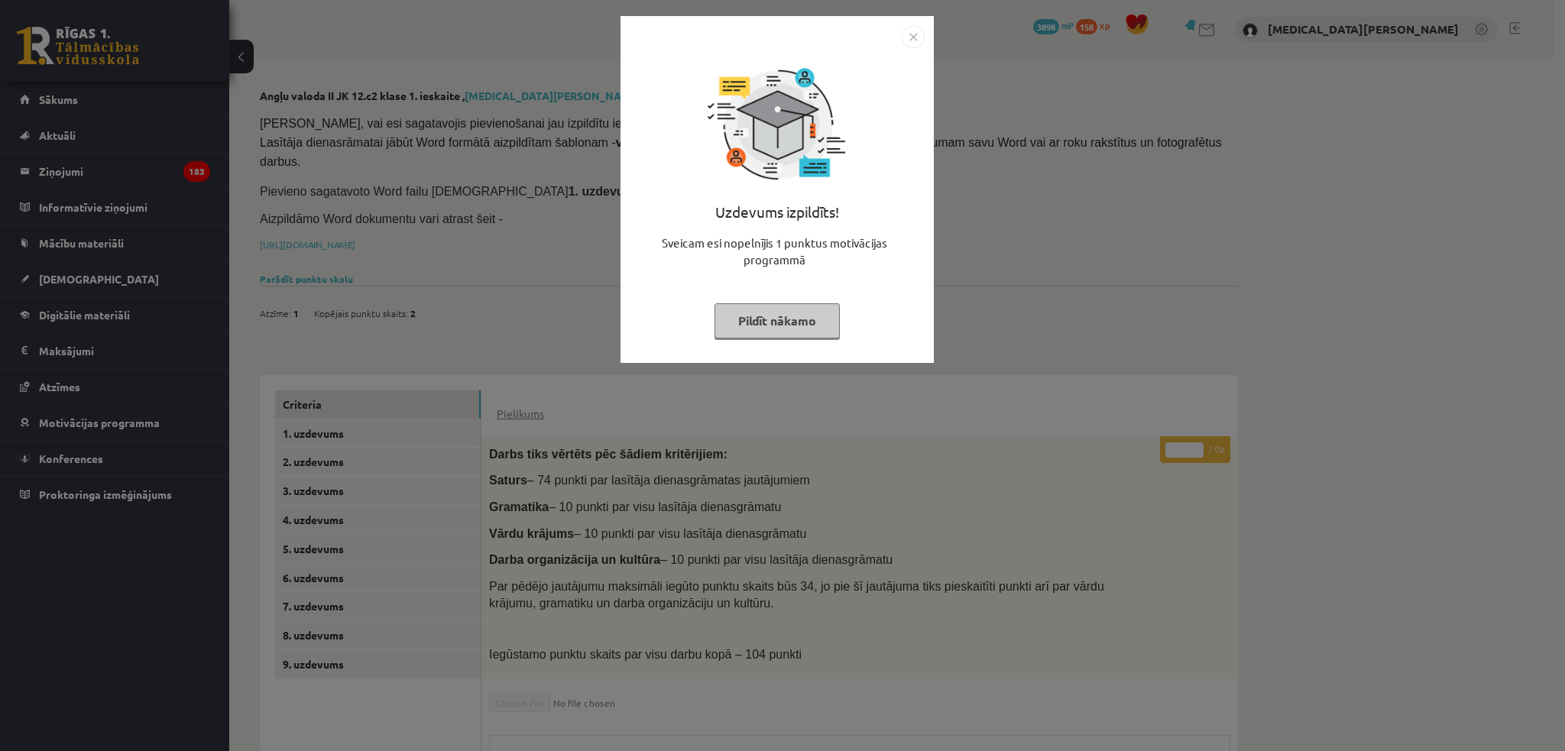
click at [838, 309] on button "Pildīt nākamo" at bounding box center [776, 320] width 125 height 35
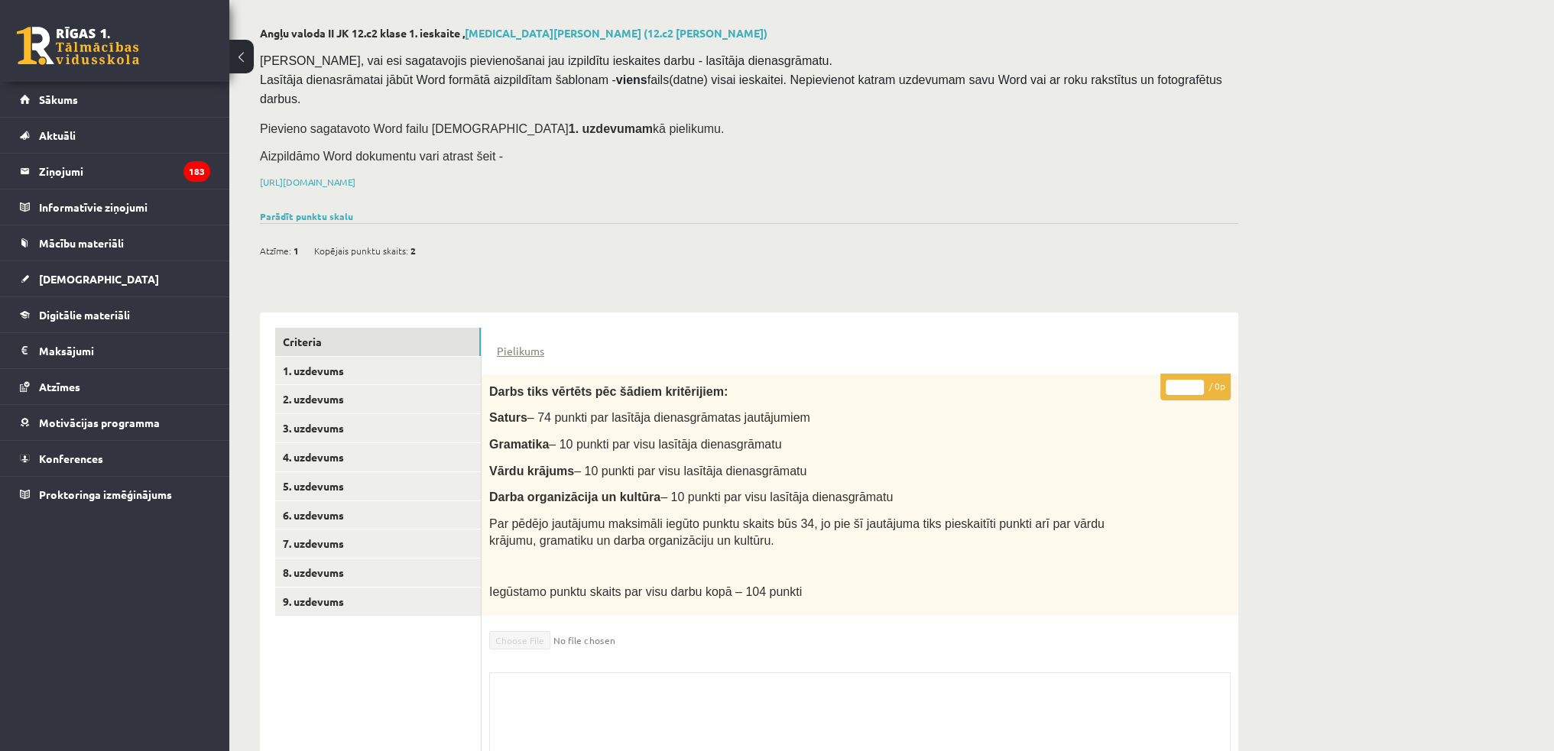
scroll to position [167, 0]
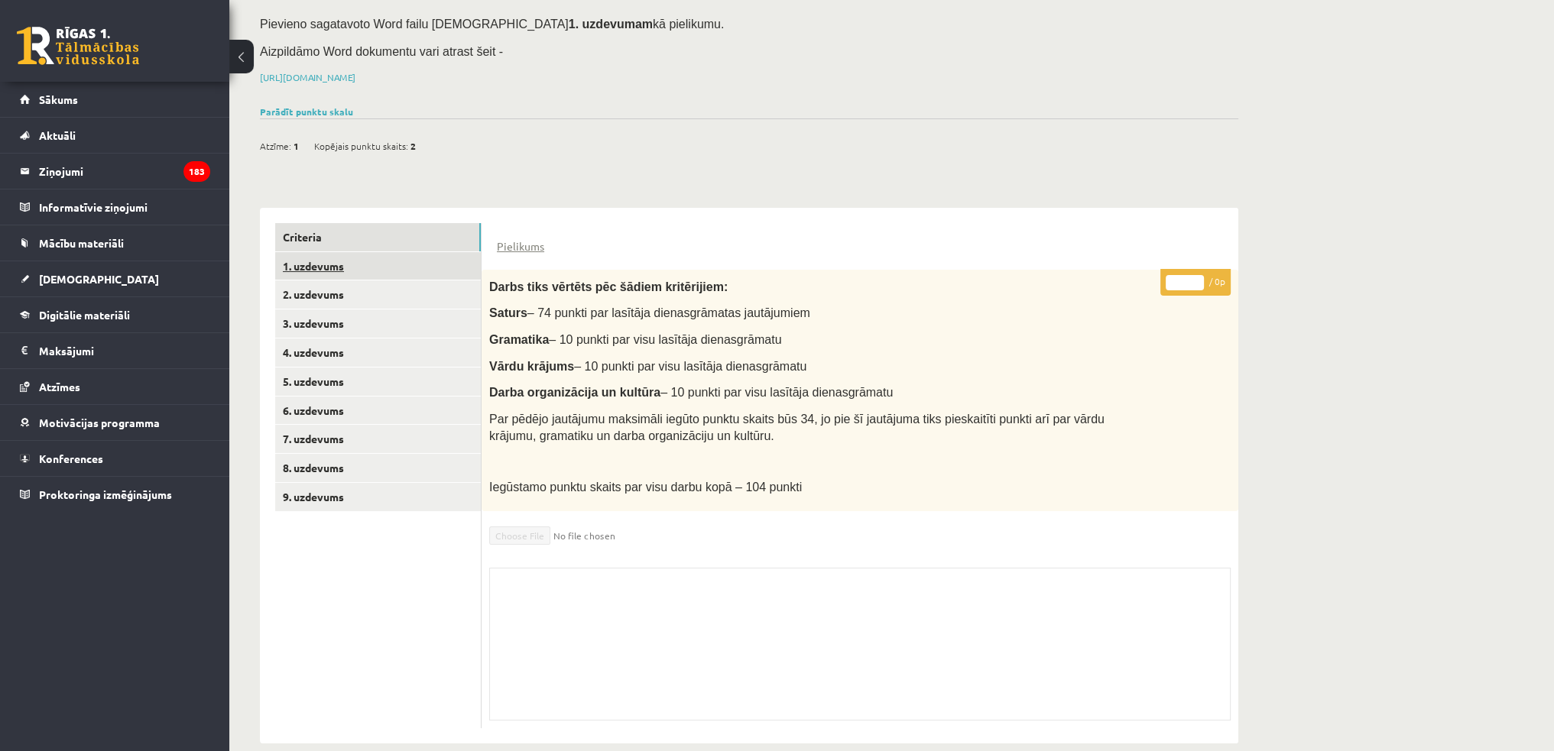
click at [329, 252] on link "1. uzdevums" at bounding box center [378, 266] width 206 height 28
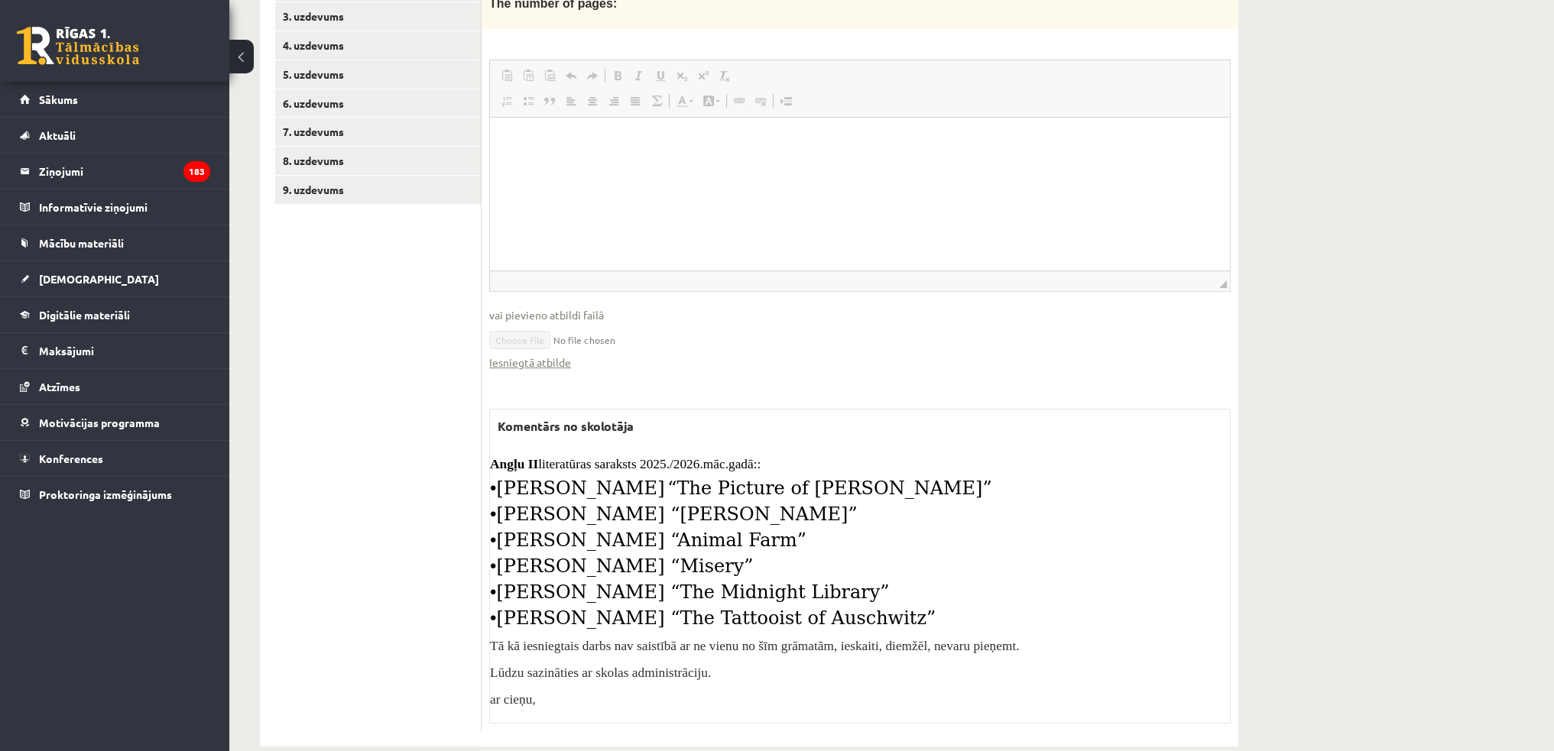
scroll to position [478, 0]
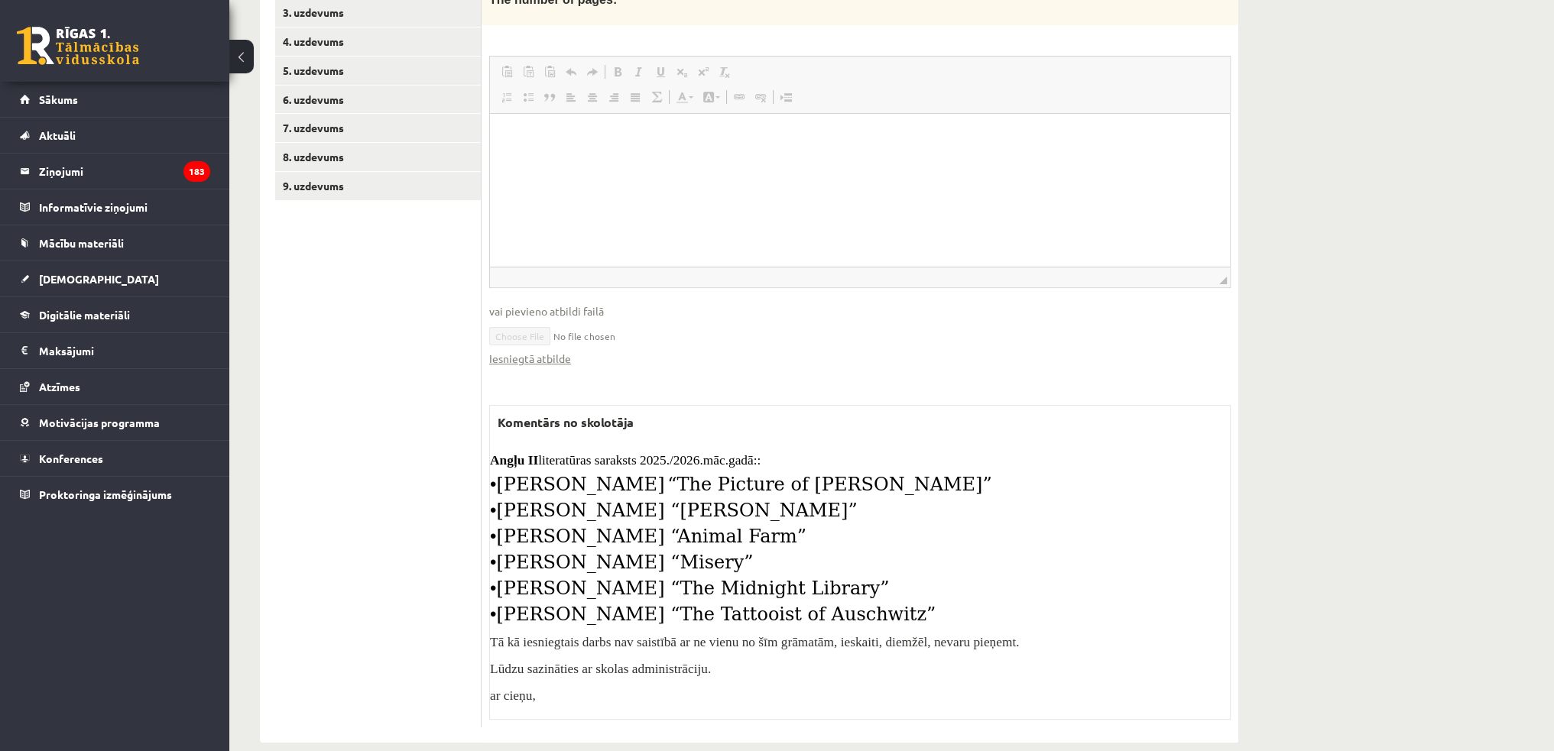
drag, startPoint x: 491, startPoint y: 428, endPoint x: 893, endPoint y: 586, distance: 431.9
click at [893, 586] on div "Angļu II literatūras saraksts 2025./2026.māc.gadā:: • Oscar Wilde “The Picture …" at bounding box center [860, 578] width 740 height 252
copy div "Angļu II literatūras saraksts 2025./2026.māc.gadā:: • Oscar Wilde “The Picture …"
click at [667, 474] on span "“The Picture of Dorian Gray”" at bounding box center [829, 484] width 324 height 21
drag, startPoint x: 488, startPoint y: 513, endPoint x: 739, endPoint y: 504, distance: 250.8
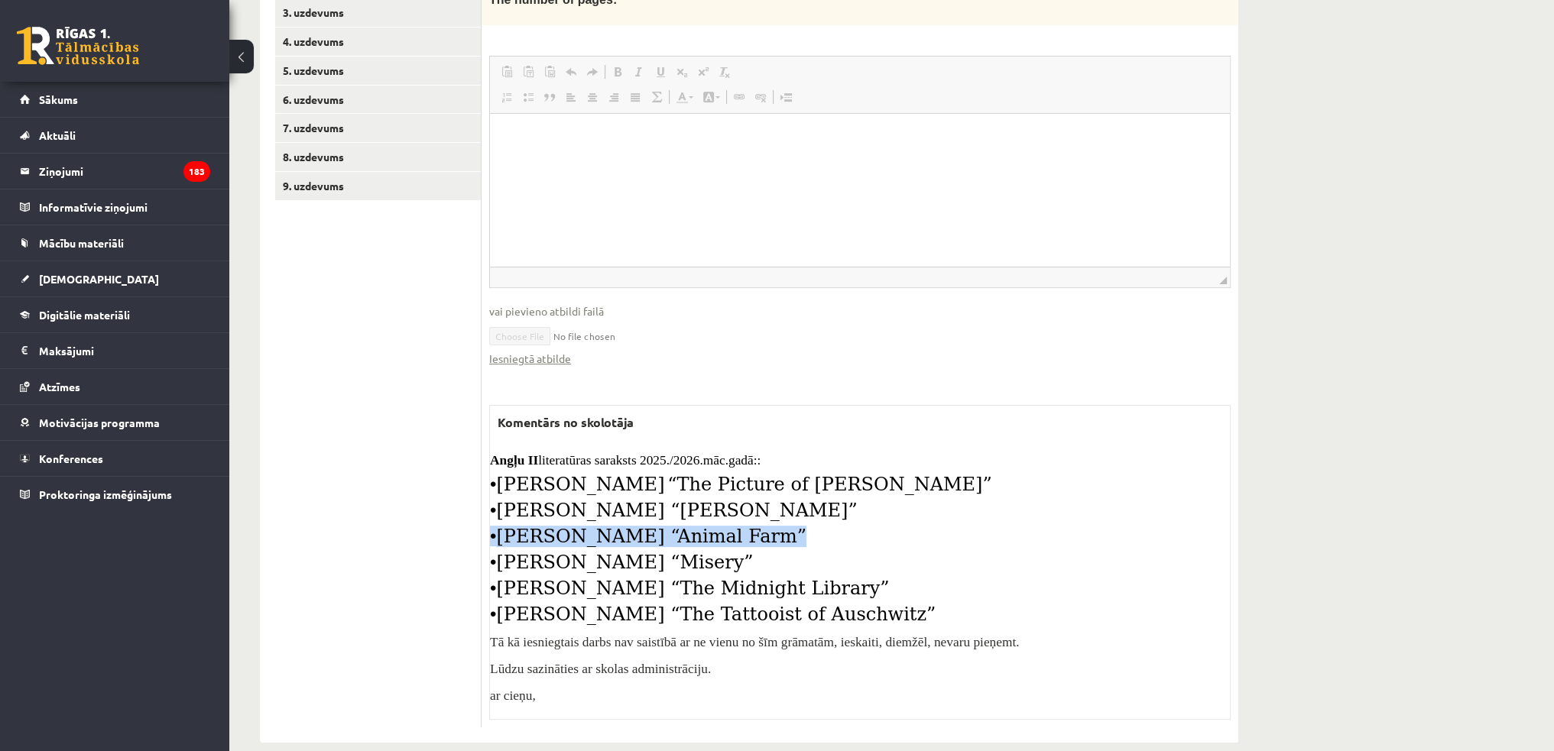
click at [739, 504] on div "* / 0p Author: The title of the book: Genre: The number of pages: Rich Text Edi…" at bounding box center [859, 327] width 757 height 801
copy span "• George Orwell “Animal Farm”"
